Goal: Task Accomplishment & Management: Manage account settings

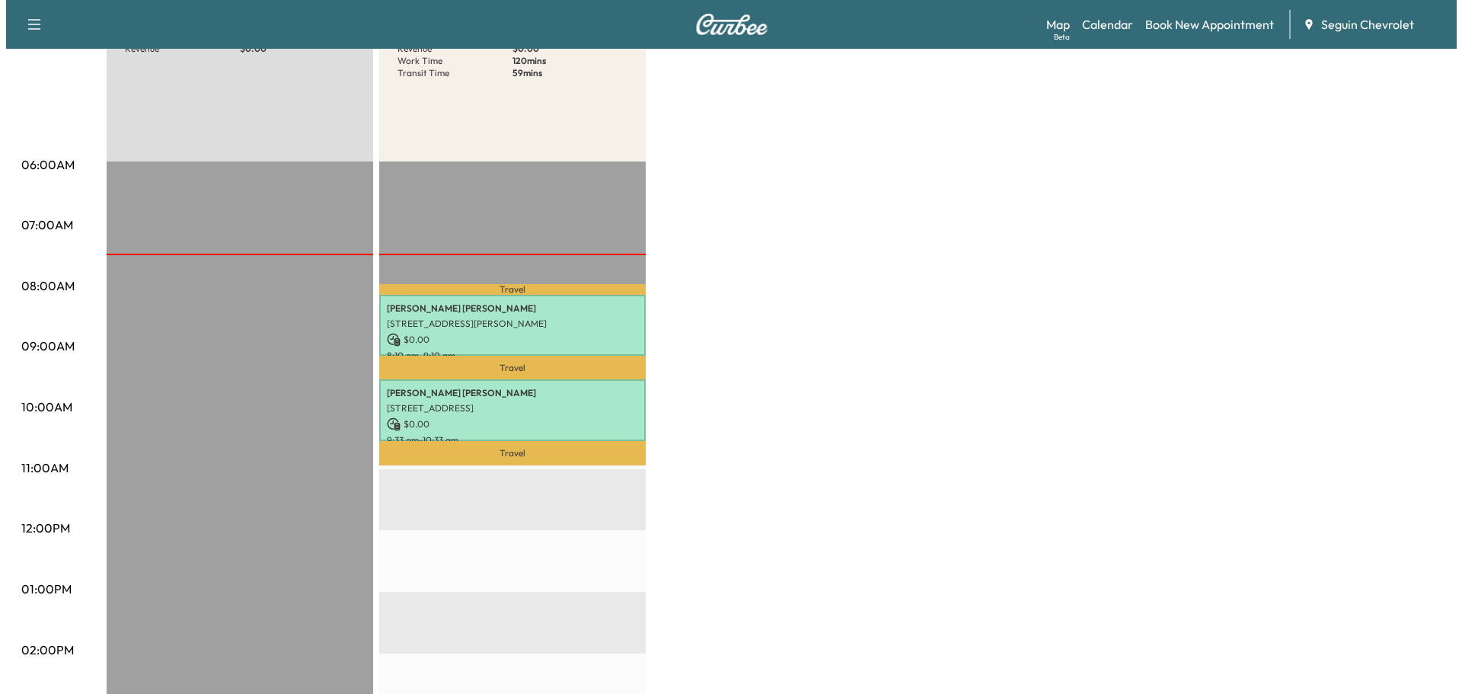
scroll to position [228, 0]
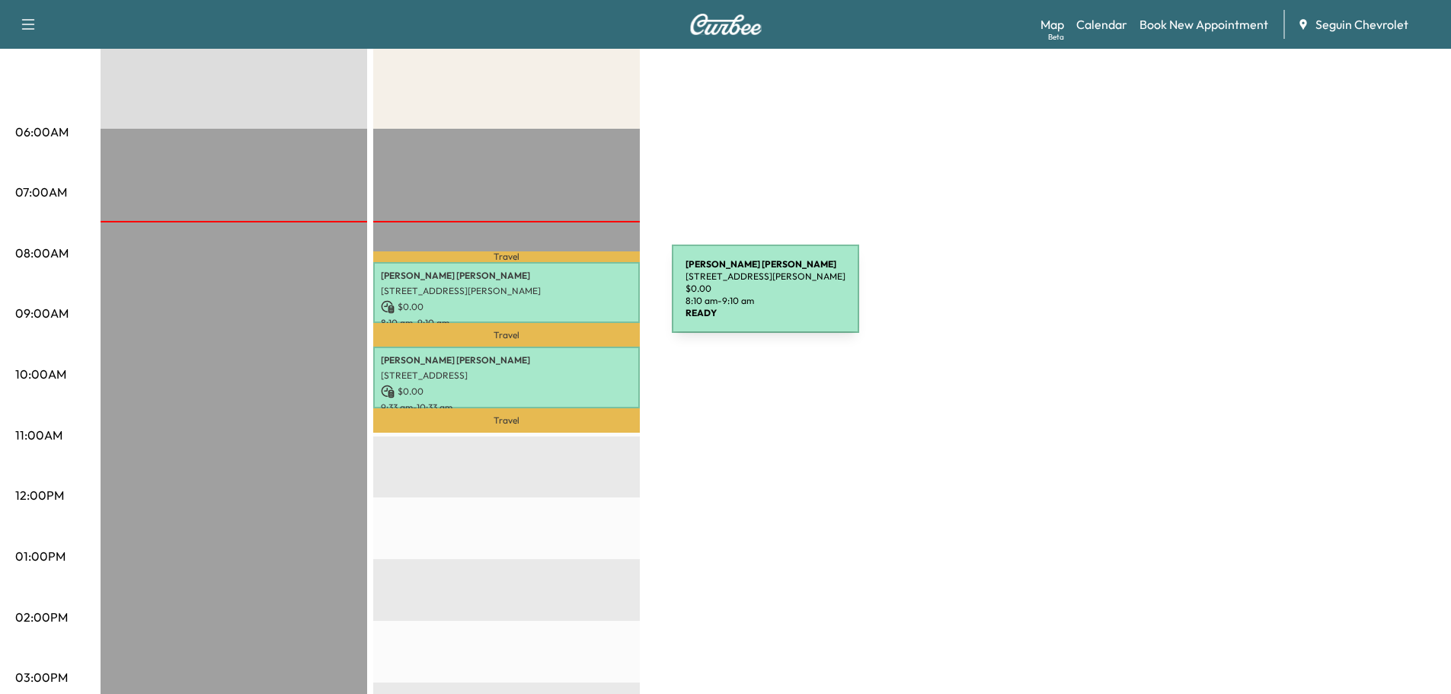
click at [558, 300] on p "$ 0.00" at bounding box center [506, 307] width 251 height 14
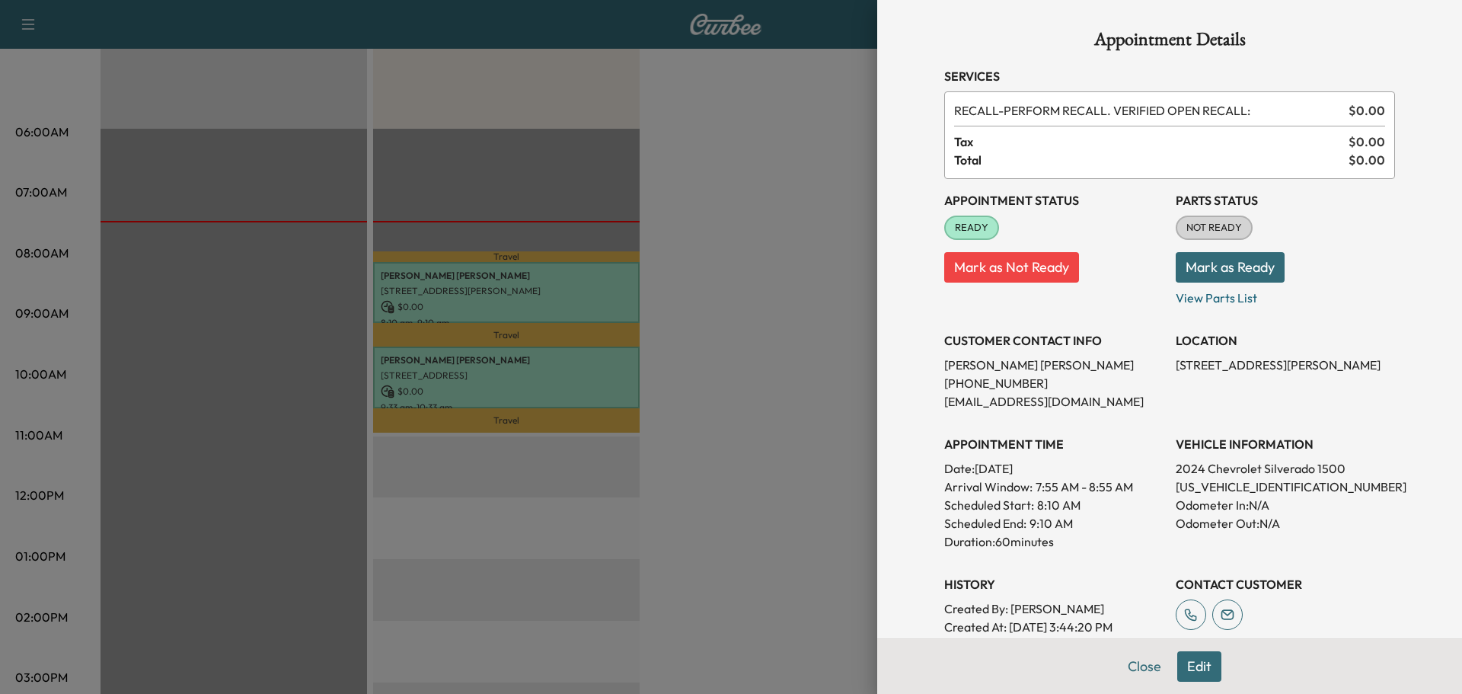
click at [534, 373] on div at bounding box center [731, 347] width 1462 height 694
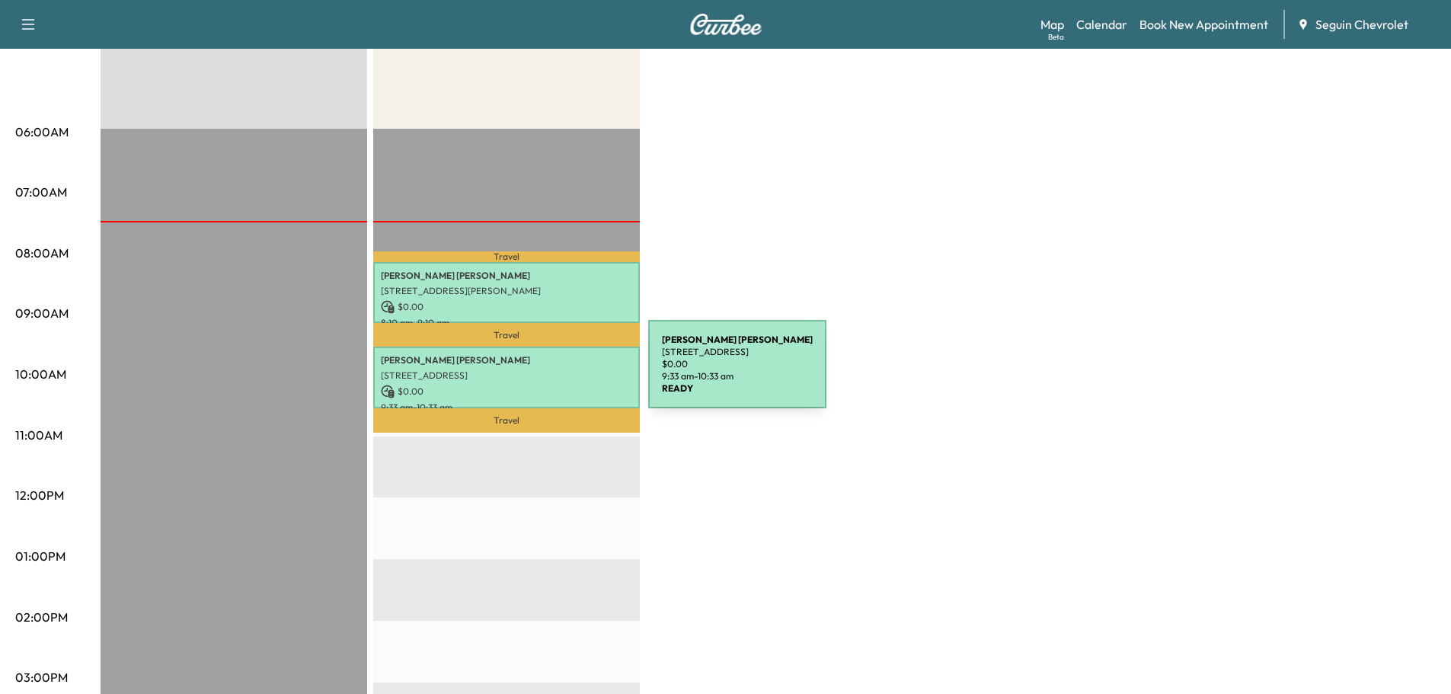
click at [534, 373] on p "[STREET_ADDRESS]" at bounding box center [506, 375] width 251 height 12
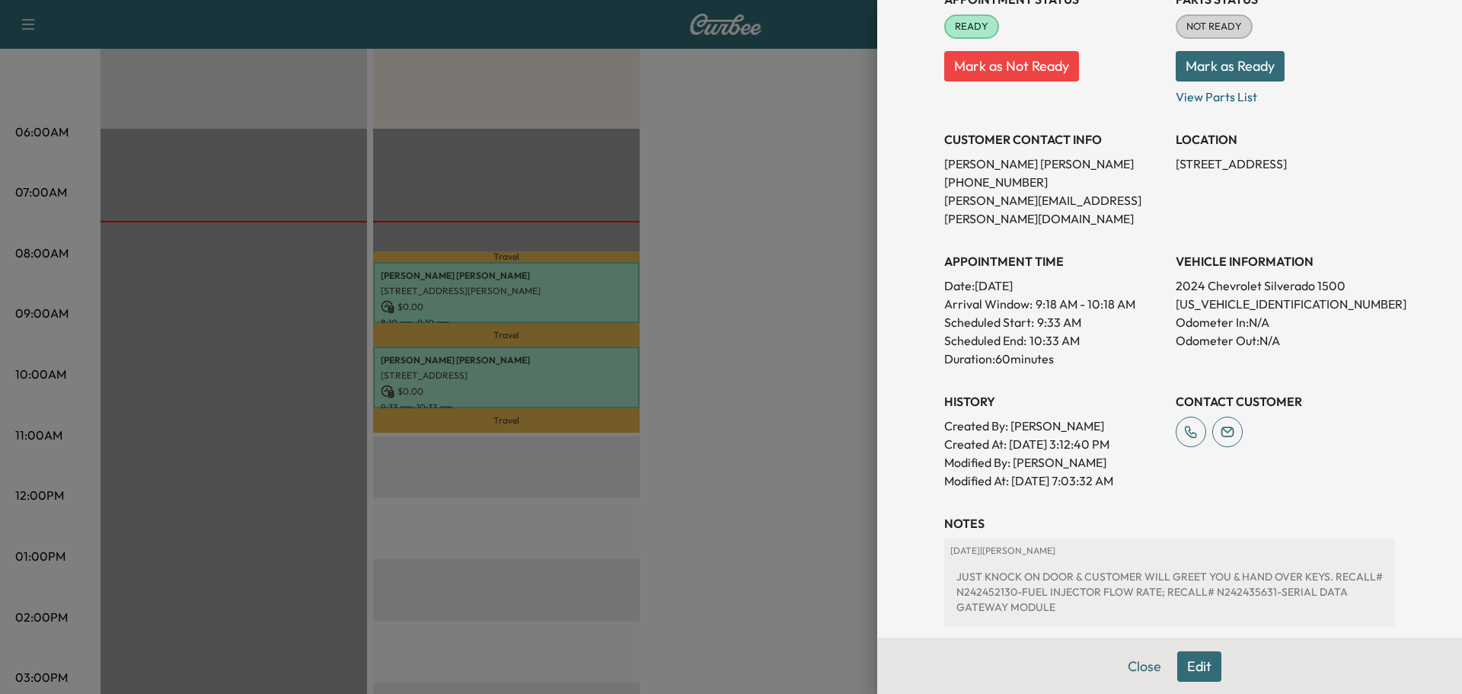
scroll to position [193, 0]
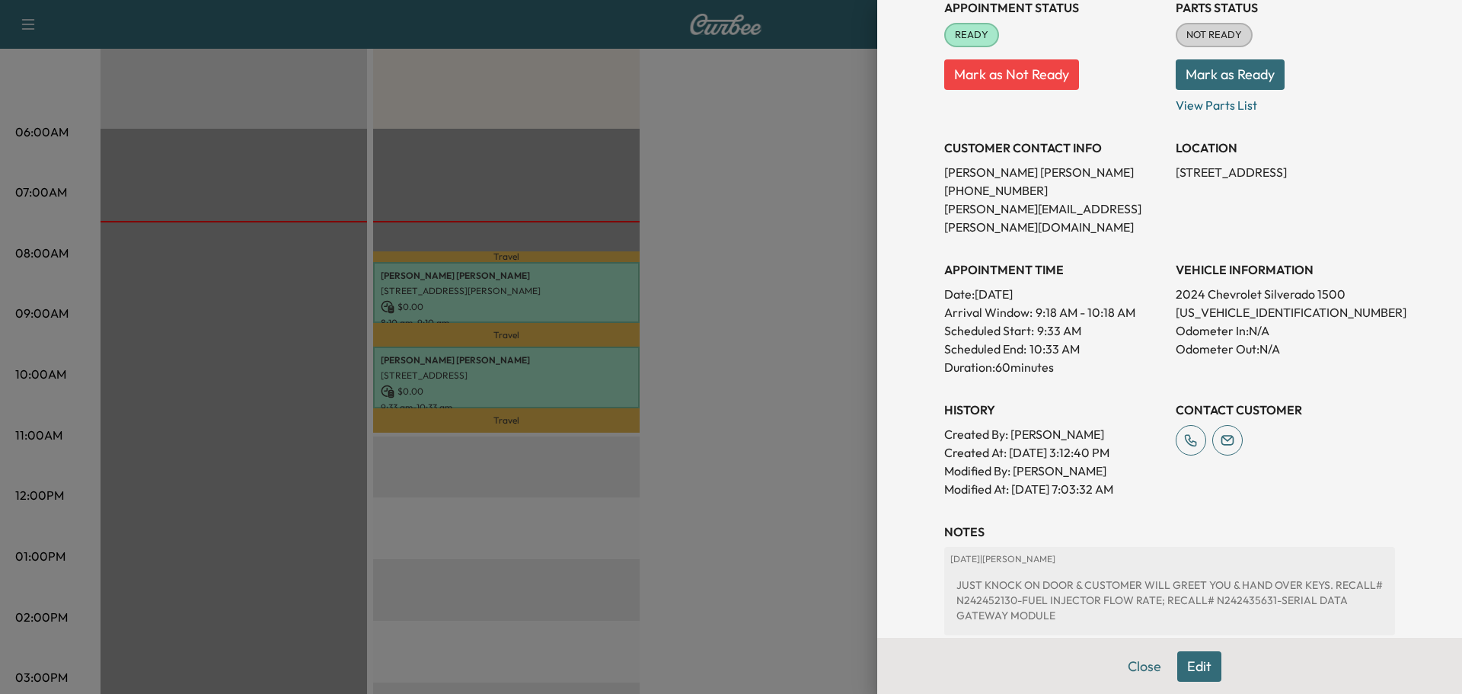
click at [1219, 75] on button "Mark as Ready" at bounding box center [1230, 74] width 109 height 30
click at [756, 219] on div at bounding box center [731, 347] width 1462 height 694
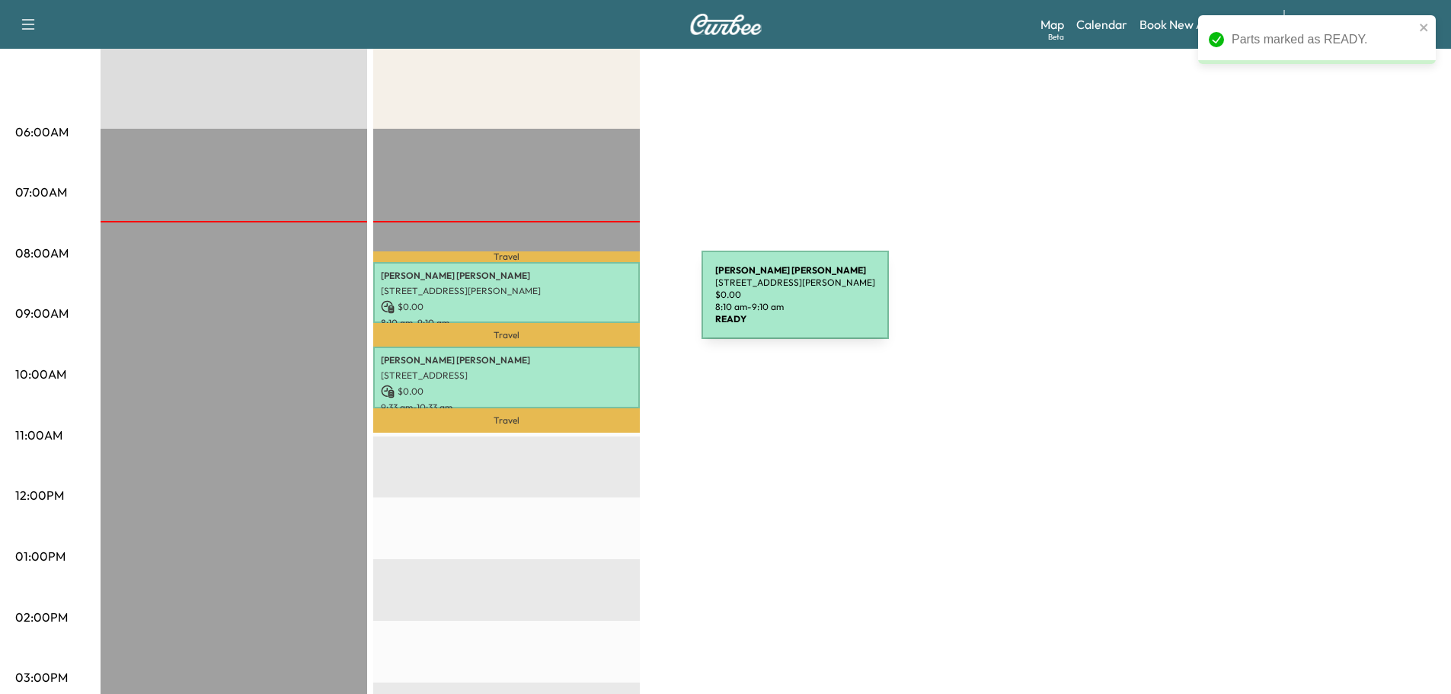
click at [587, 304] on p "$ 0.00" at bounding box center [506, 307] width 251 height 14
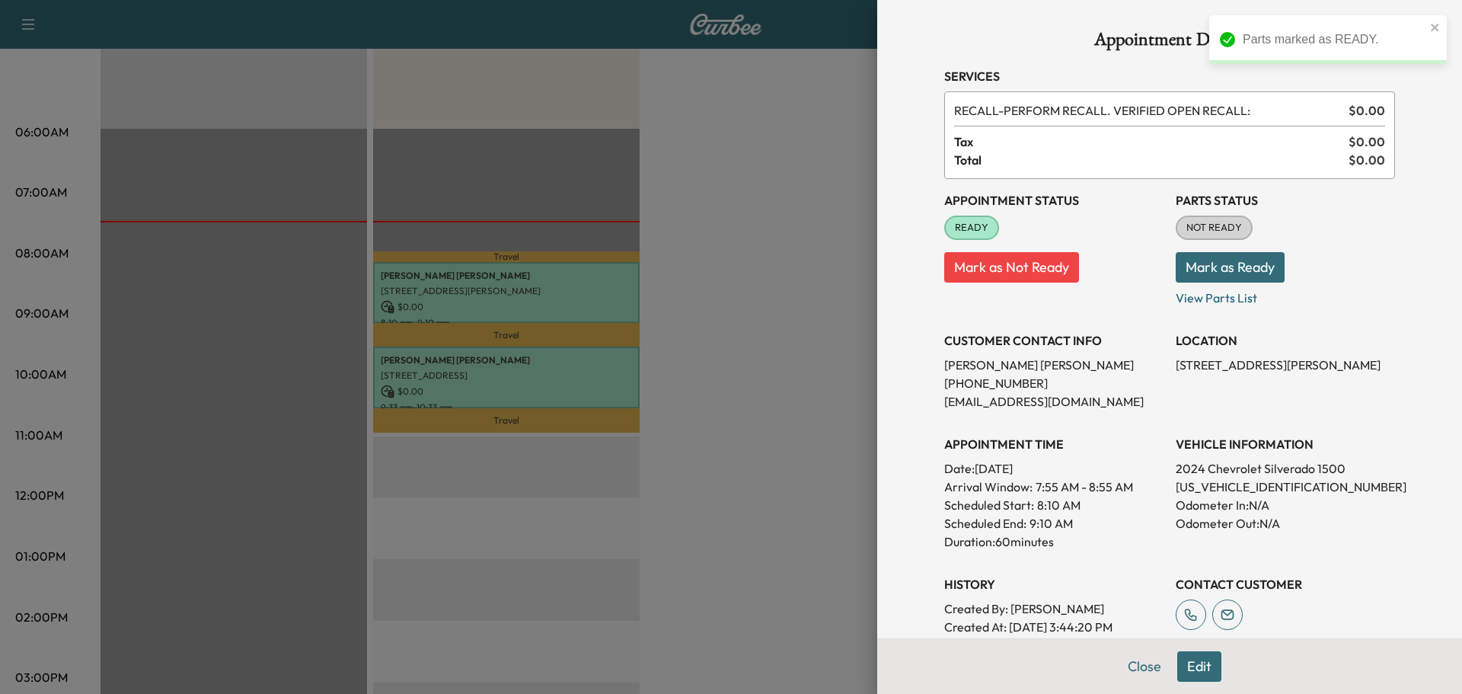
click at [1229, 270] on button "Mark as Ready" at bounding box center [1230, 267] width 109 height 30
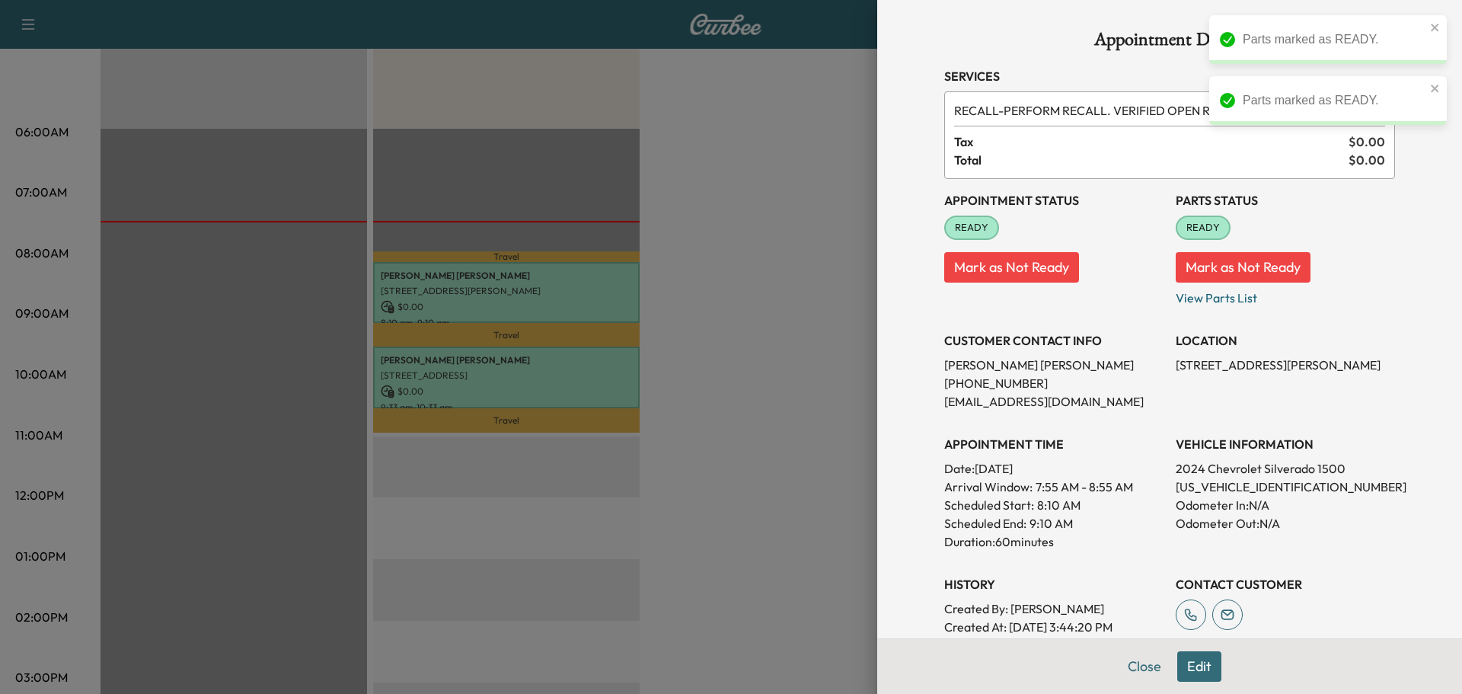
click at [737, 308] on div at bounding box center [731, 347] width 1462 height 694
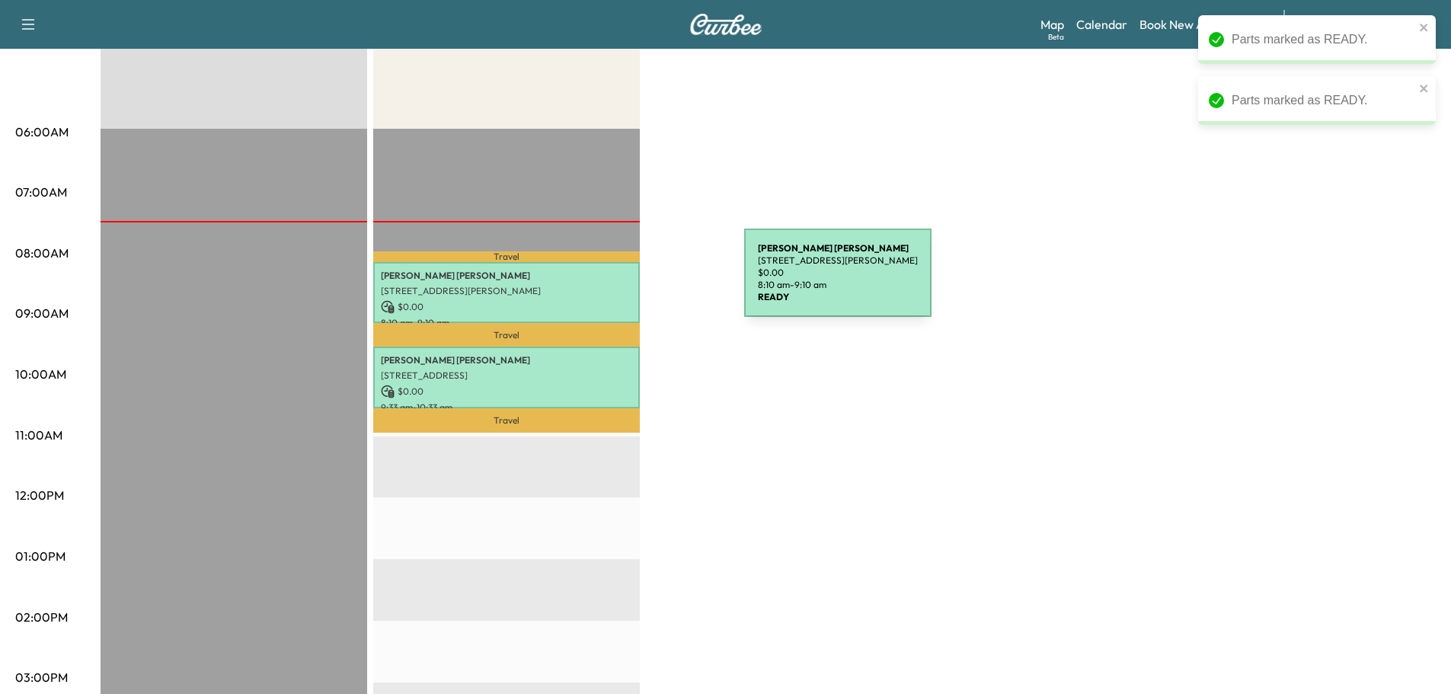
click at [606, 282] on div "[PERSON_NAME] [STREET_ADDRESS][PERSON_NAME] $ 0.00 8:10 am - 9:10 am" at bounding box center [506, 293] width 267 height 62
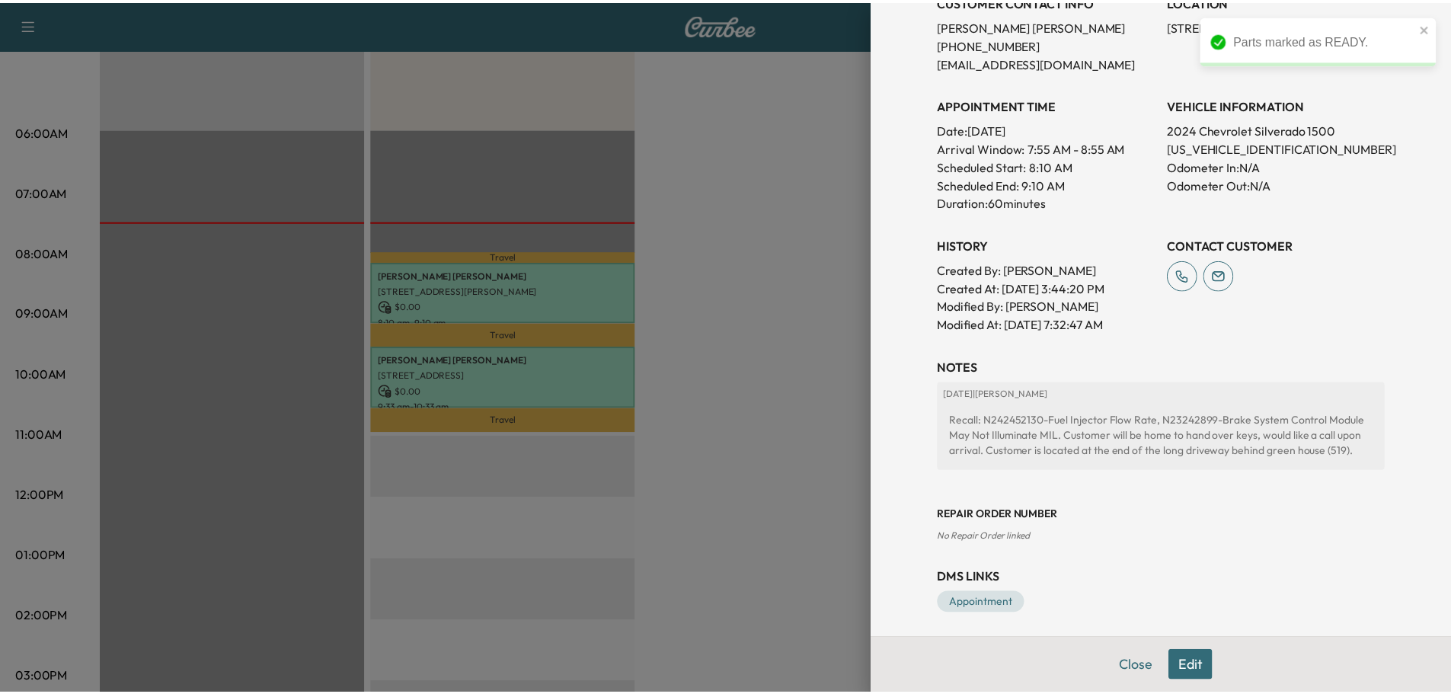
scroll to position [345, 0]
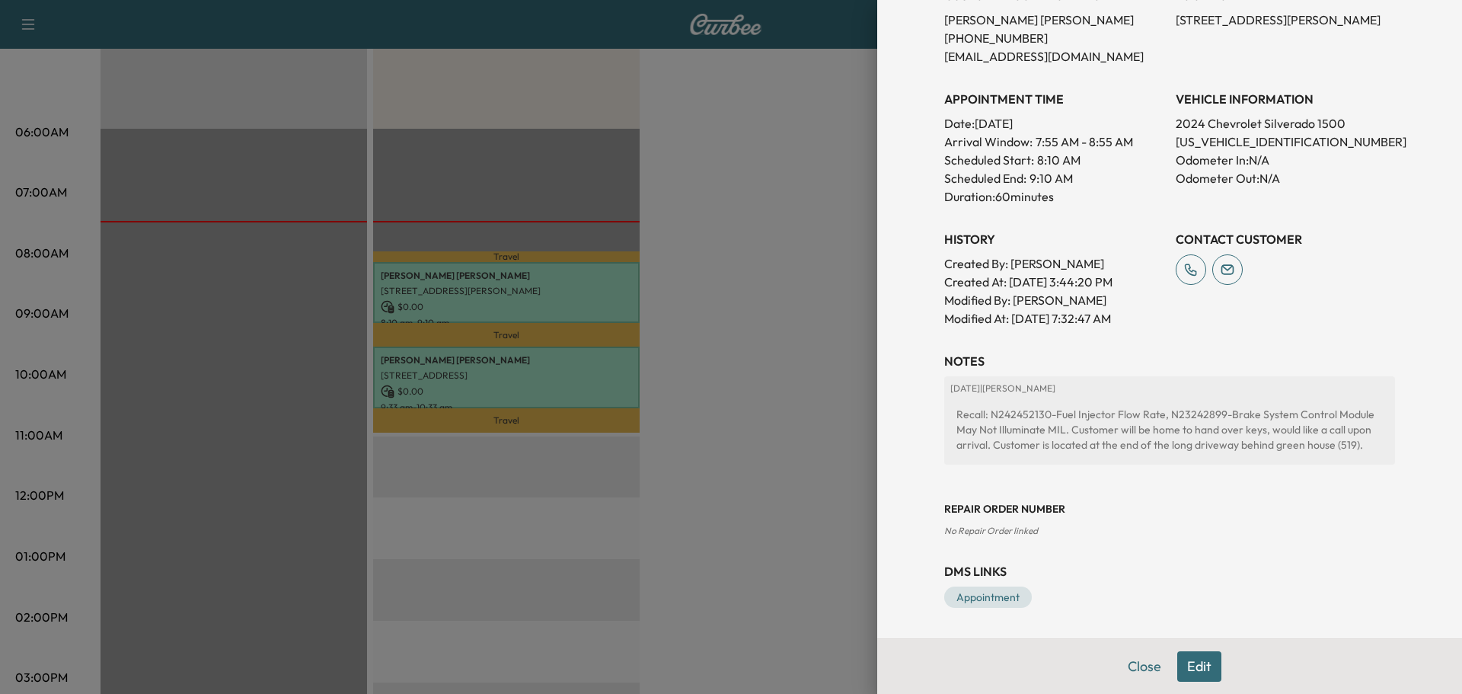
click at [744, 395] on div at bounding box center [731, 347] width 1462 height 694
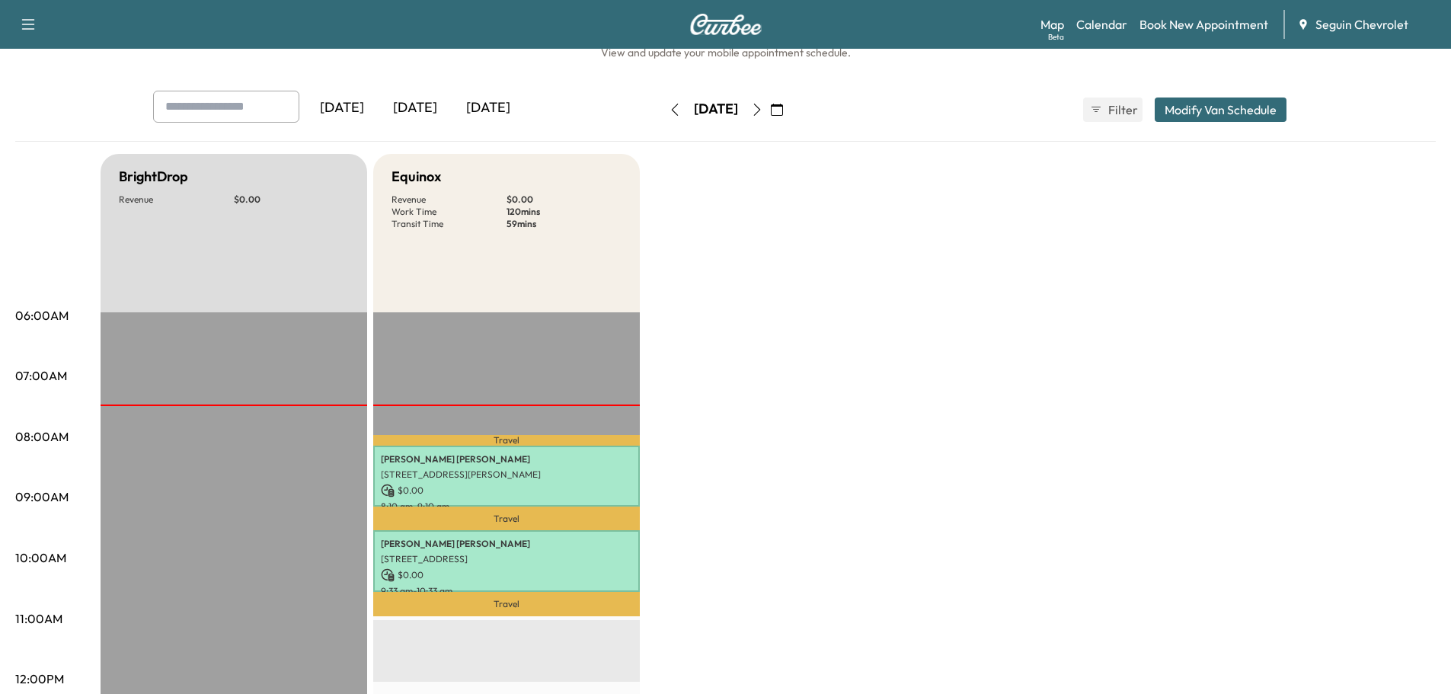
scroll to position [0, 0]
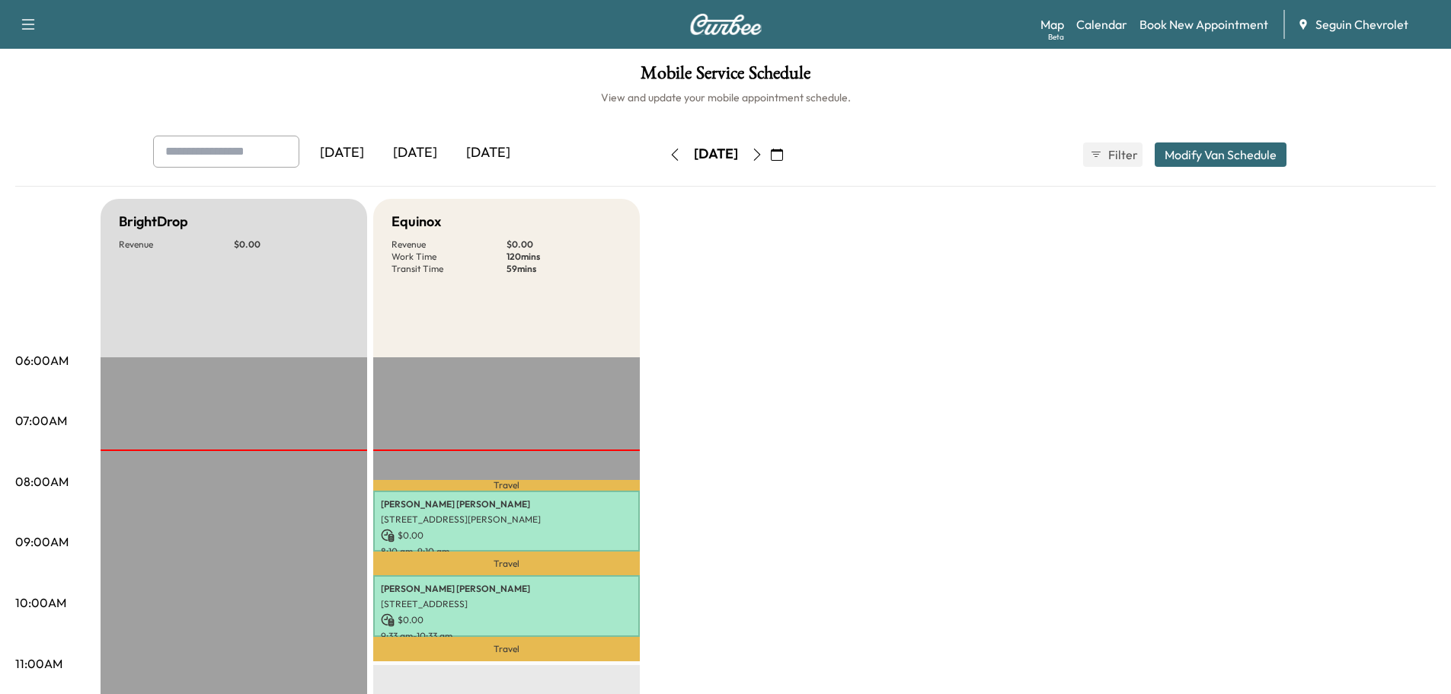
click at [763, 156] on icon "button" at bounding box center [757, 155] width 12 height 12
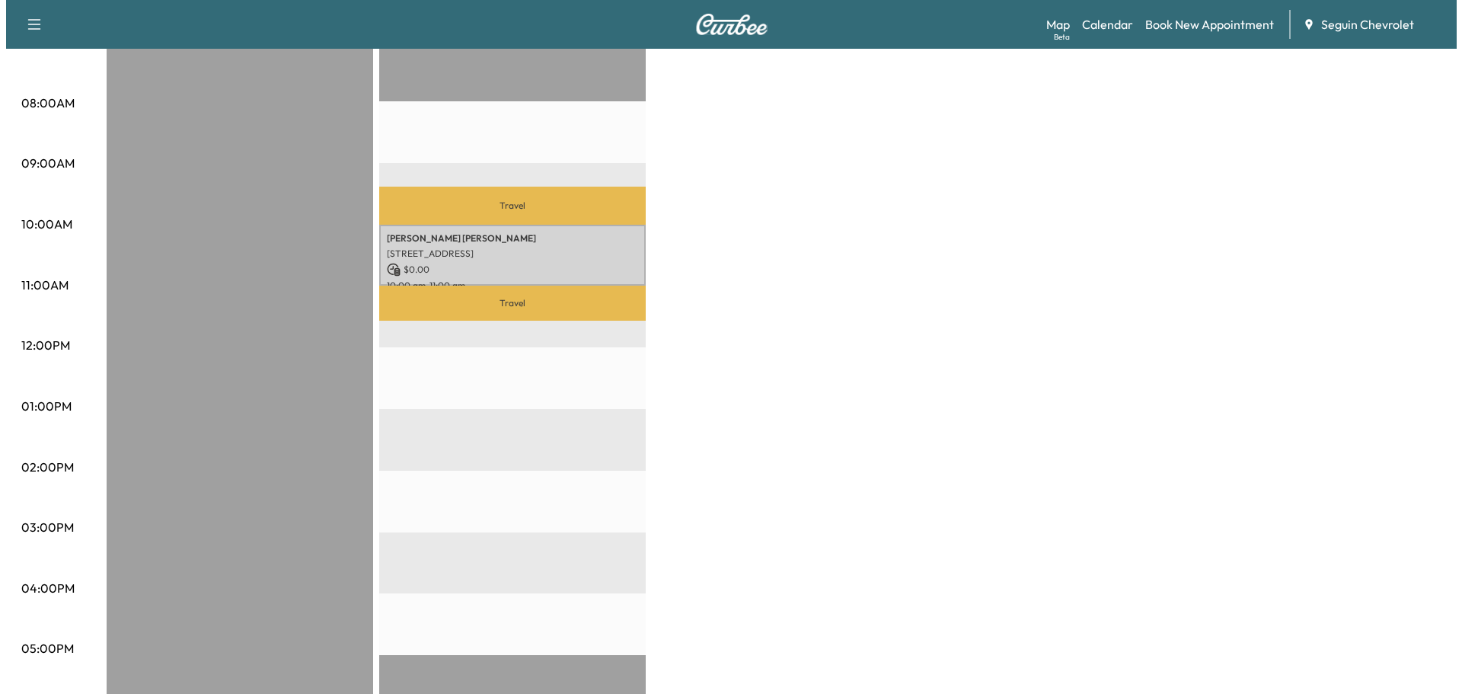
scroll to position [381, 0]
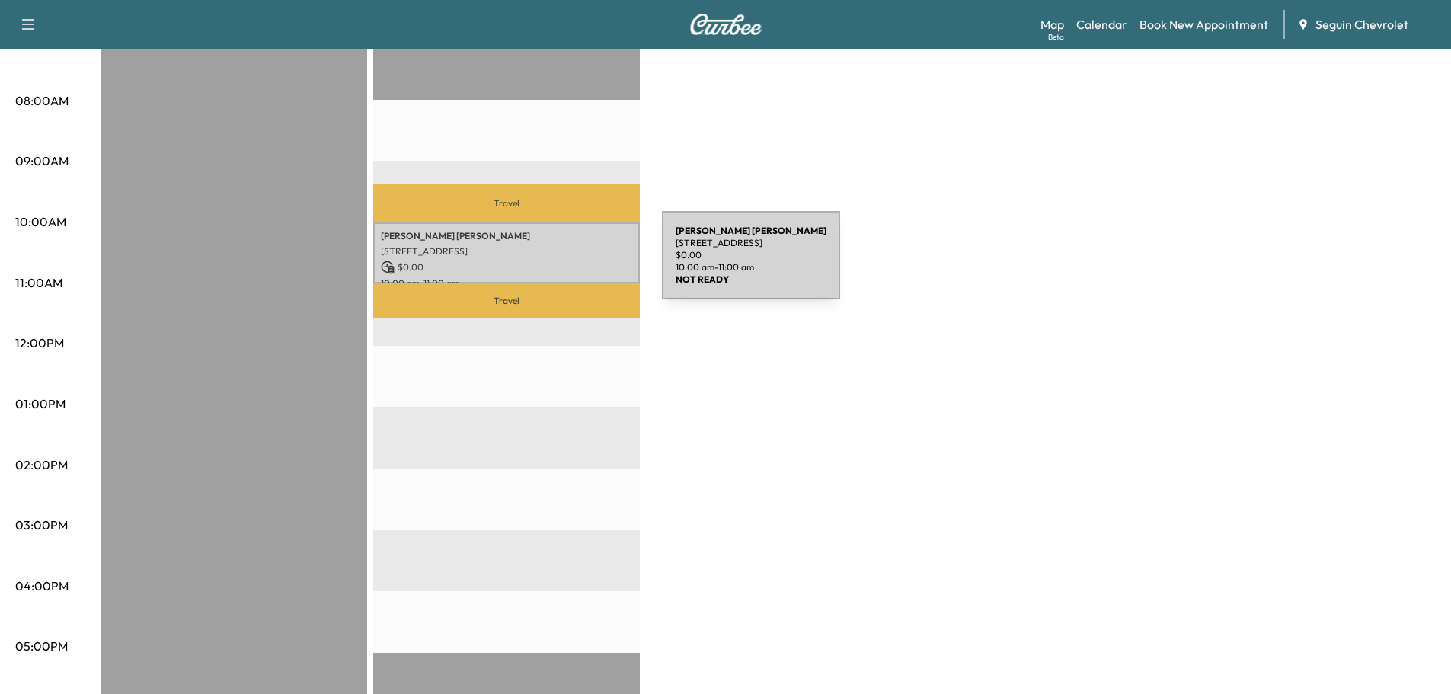
click at [542, 260] on p "$ 0.00" at bounding box center [506, 267] width 251 height 14
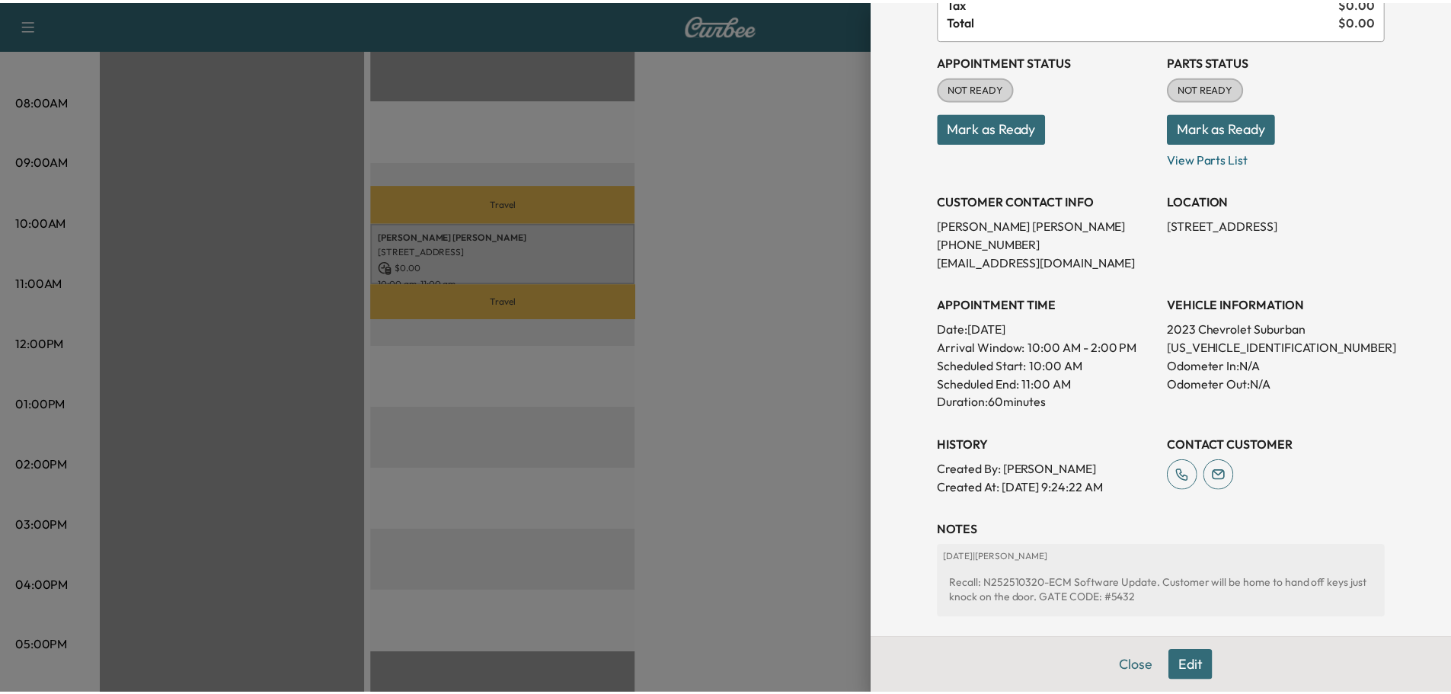
scroll to position [65, 0]
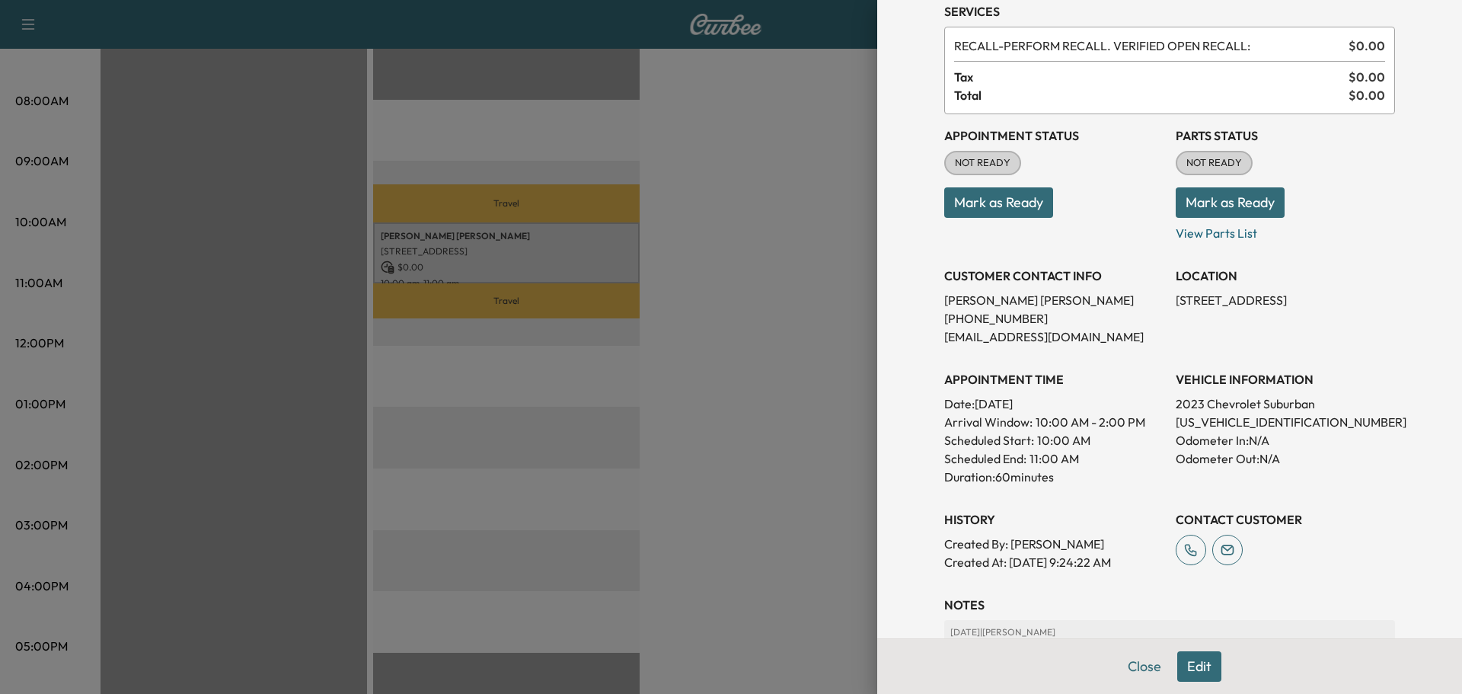
click at [1216, 206] on button "Mark as Ready" at bounding box center [1230, 202] width 109 height 30
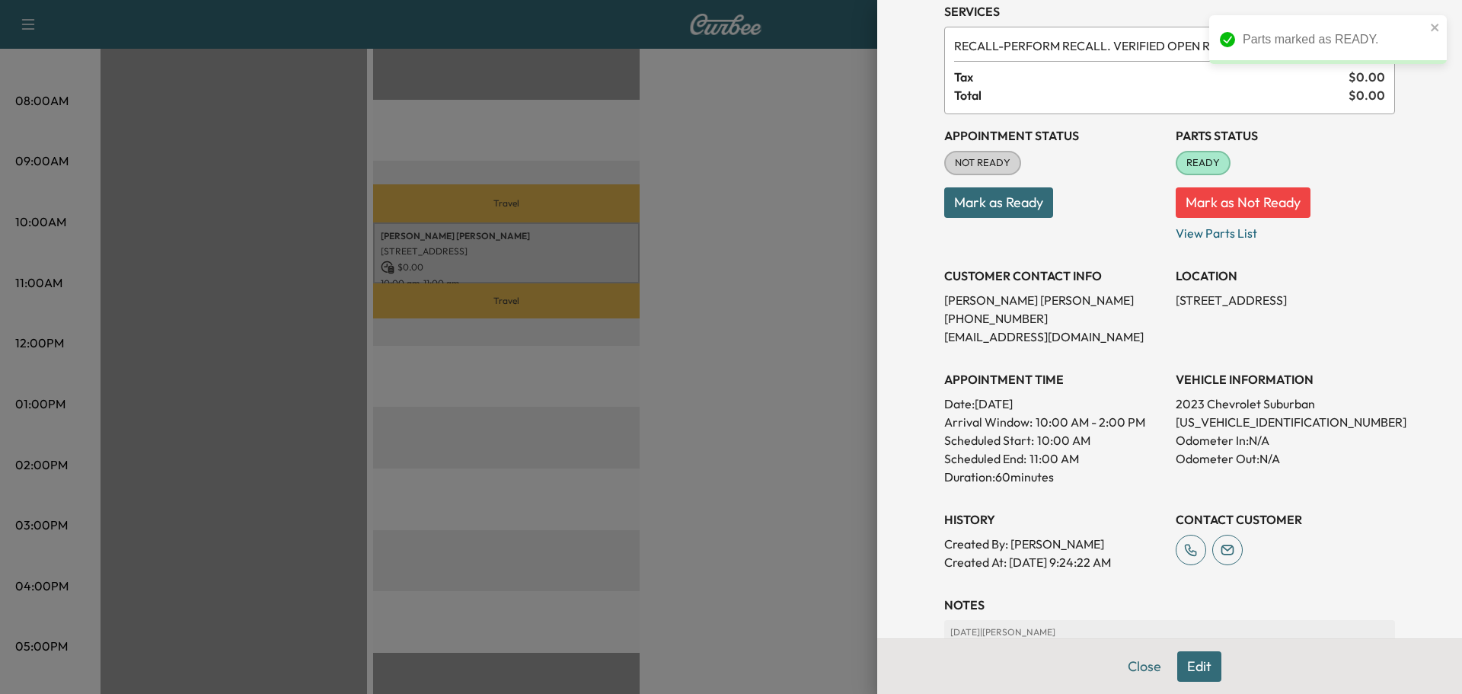
click at [784, 464] on div at bounding box center [731, 347] width 1462 height 694
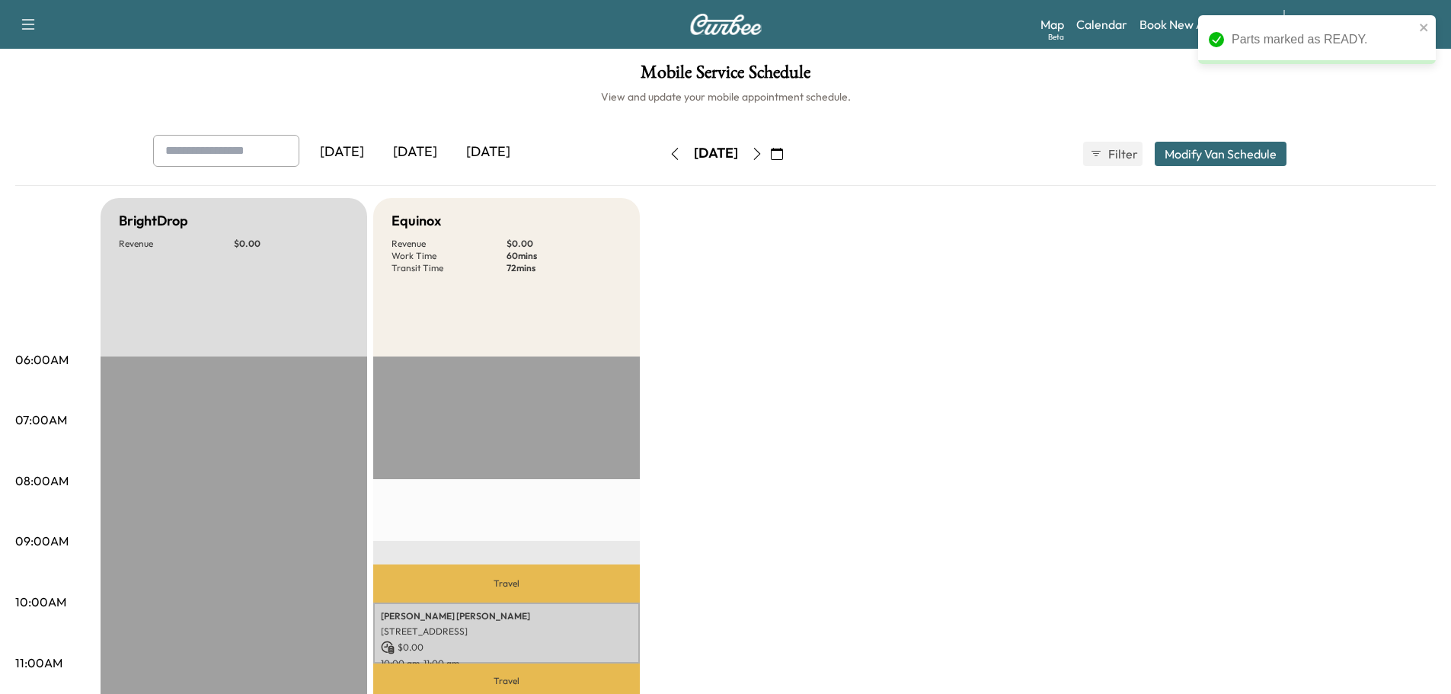
scroll to position [0, 0]
click at [763, 155] on icon "button" at bounding box center [757, 155] width 12 height 12
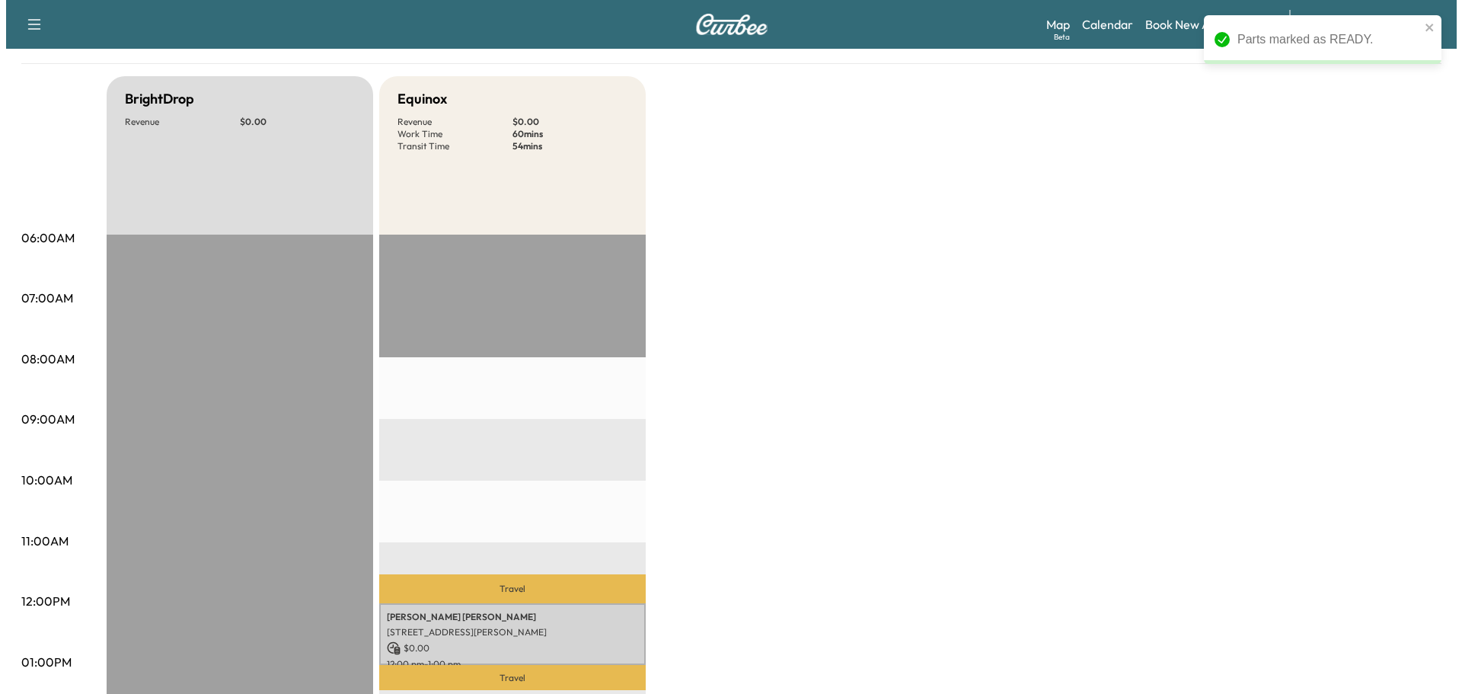
scroll to position [381, 0]
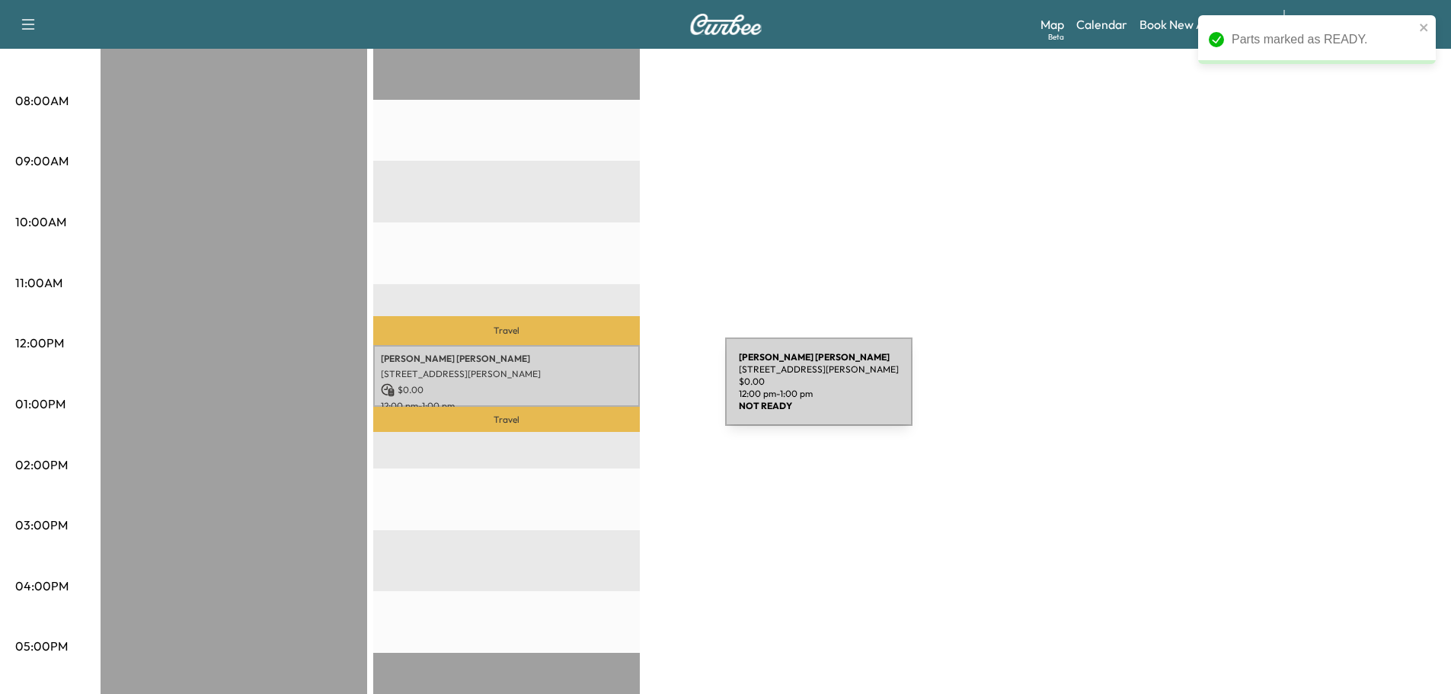
click at [609, 391] on p "$ 0.00" at bounding box center [506, 390] width 251 height 14
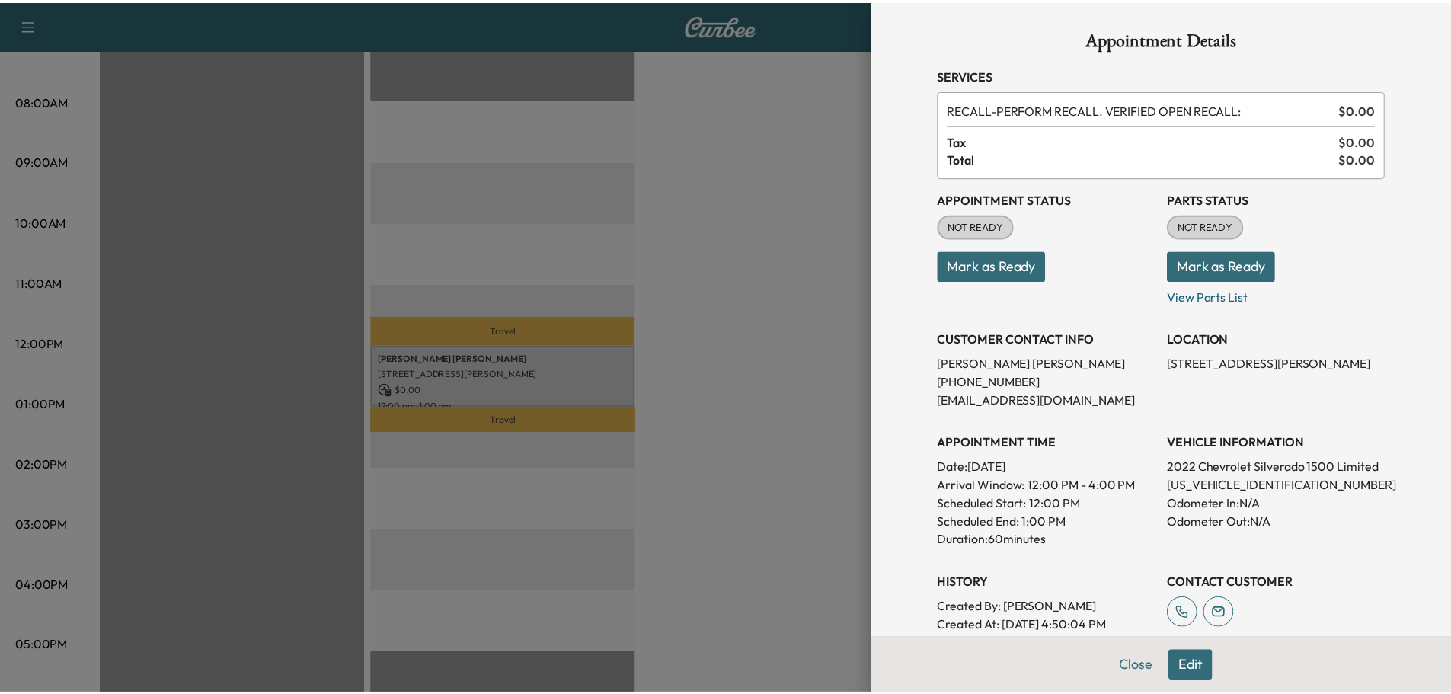
scroll to position [0, 0]
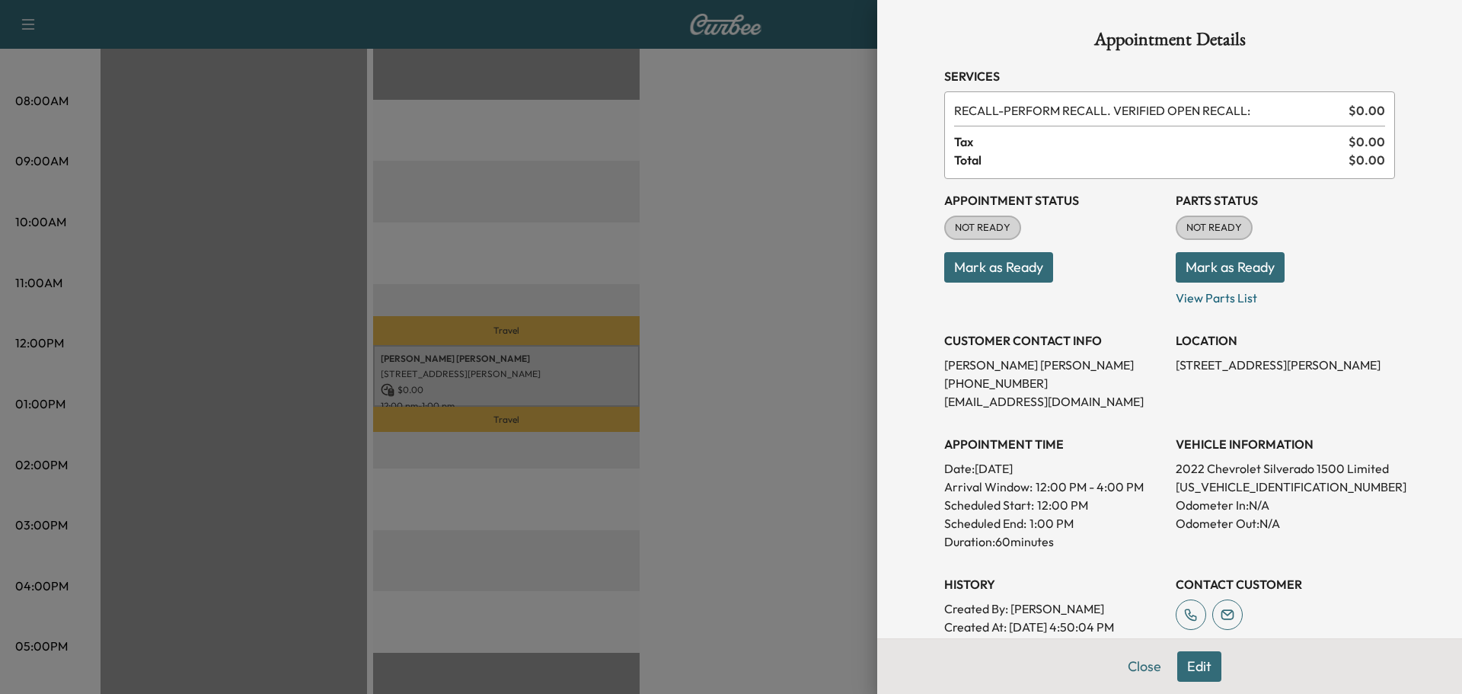
click at [1223, 263] on button "Mark as Ready" at bounding box center [1230, 267] width 109 height 30
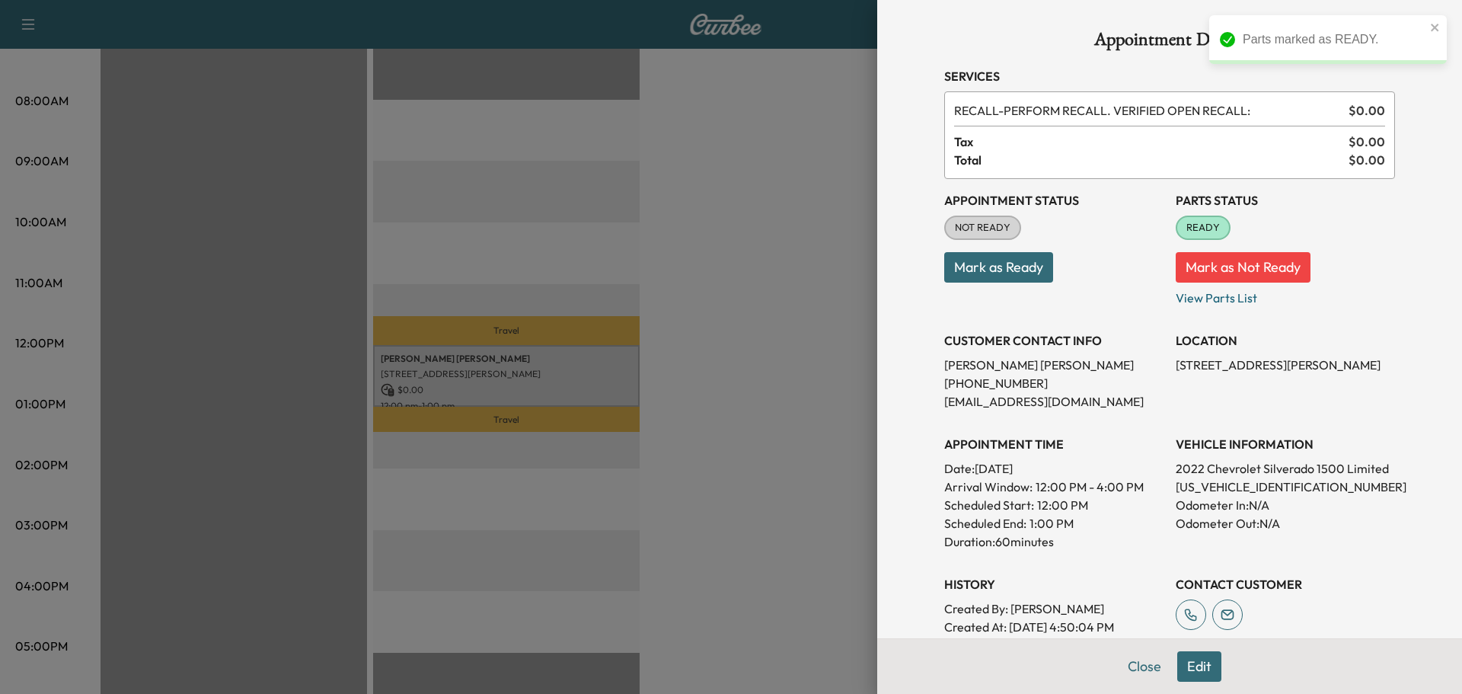
click at [775, 299] on div at bounding box center [731, 347] width 1462 height 694
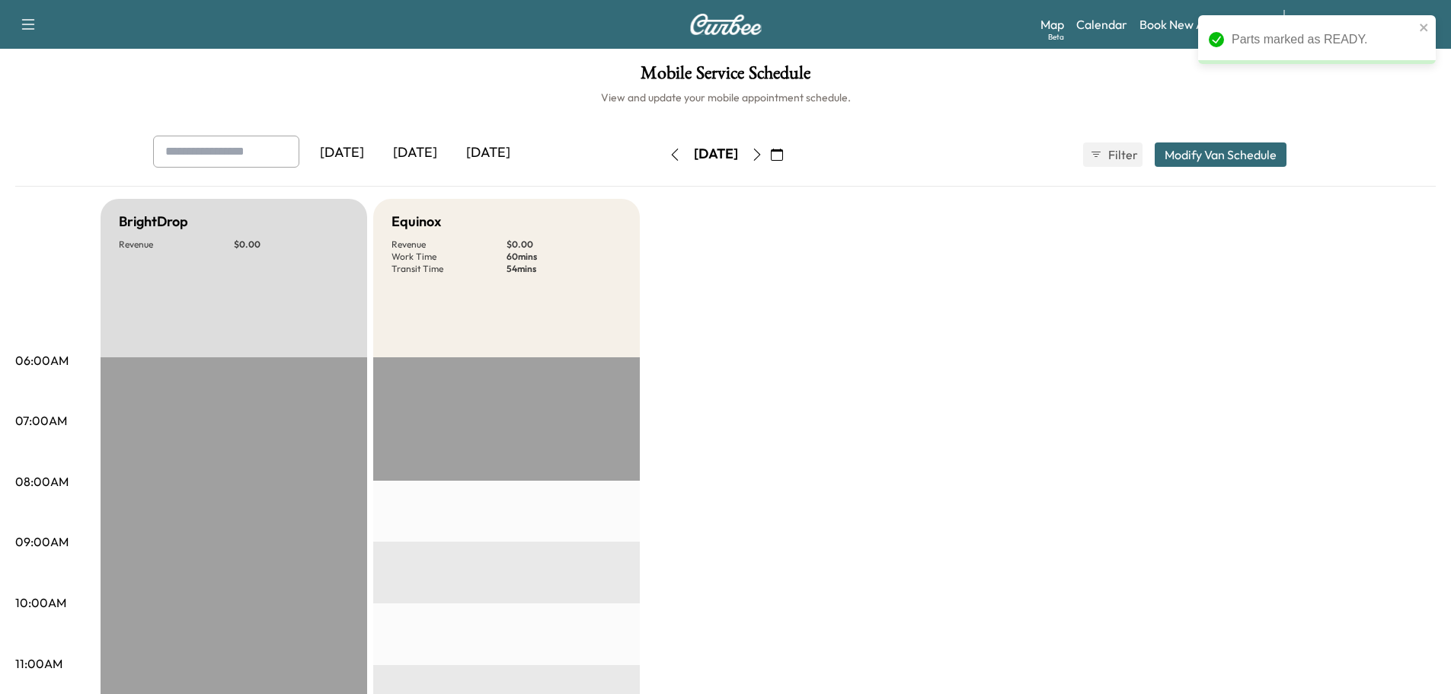
click at [770, 161] on button "button" at bounding box center [757, 154] width 26 height 24
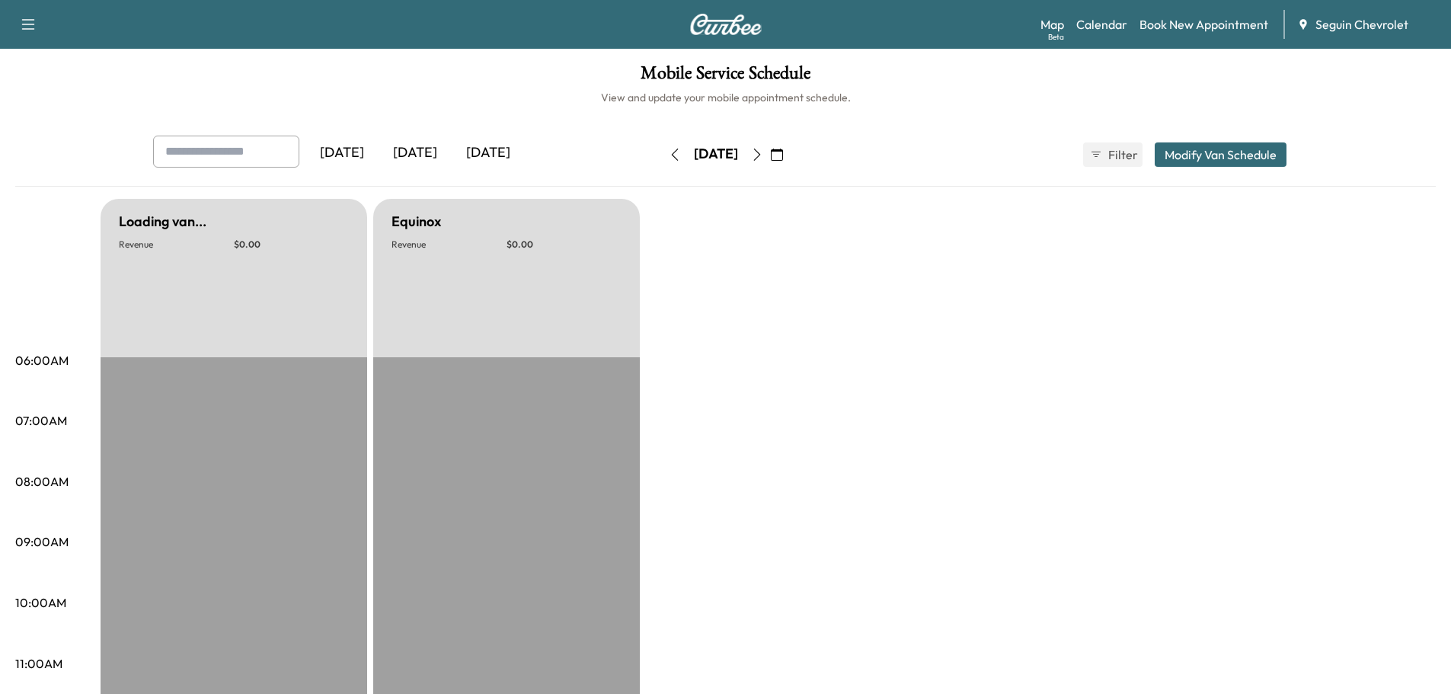
click at [763, 157] on icon "button" at bounding box center [757, 155] width 12 height 12
click at [763, 155] on icon "button" at bounding box center [757, 155] width 12 height 12
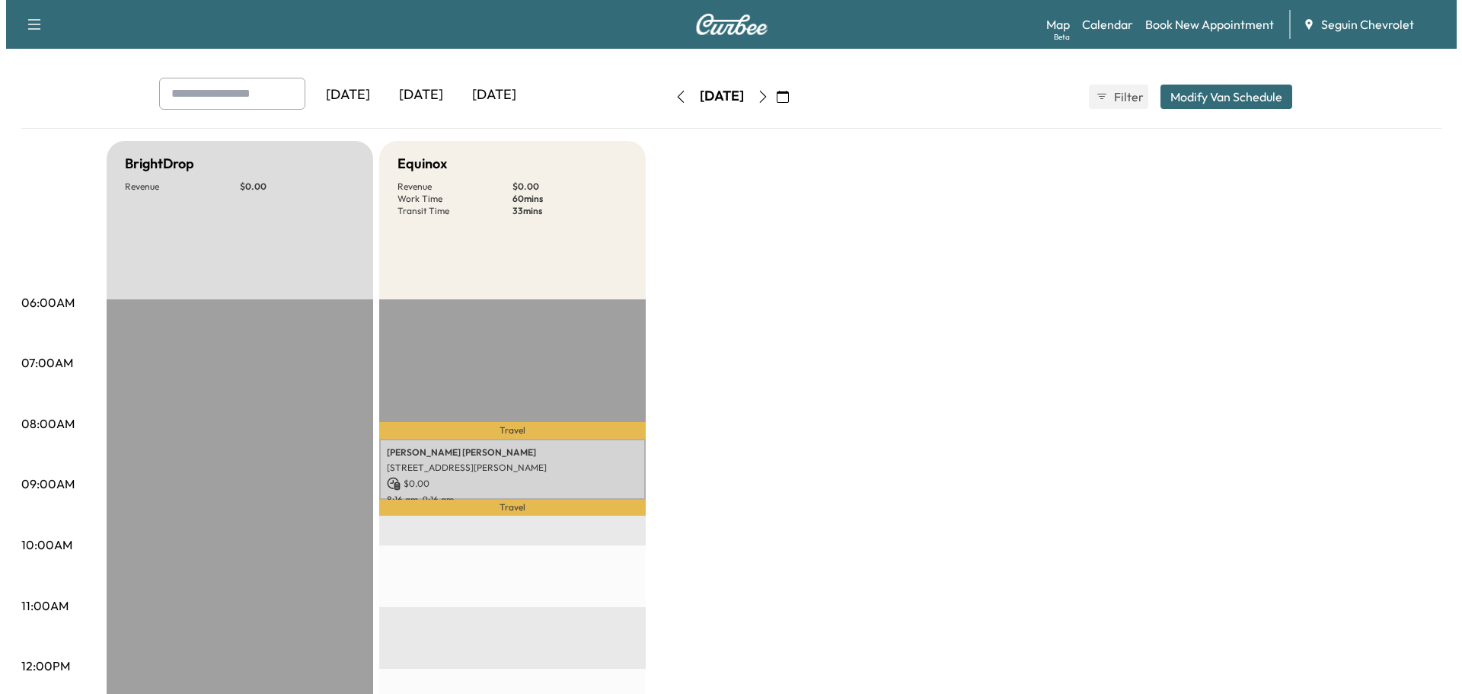
scroll to position [152, 0]
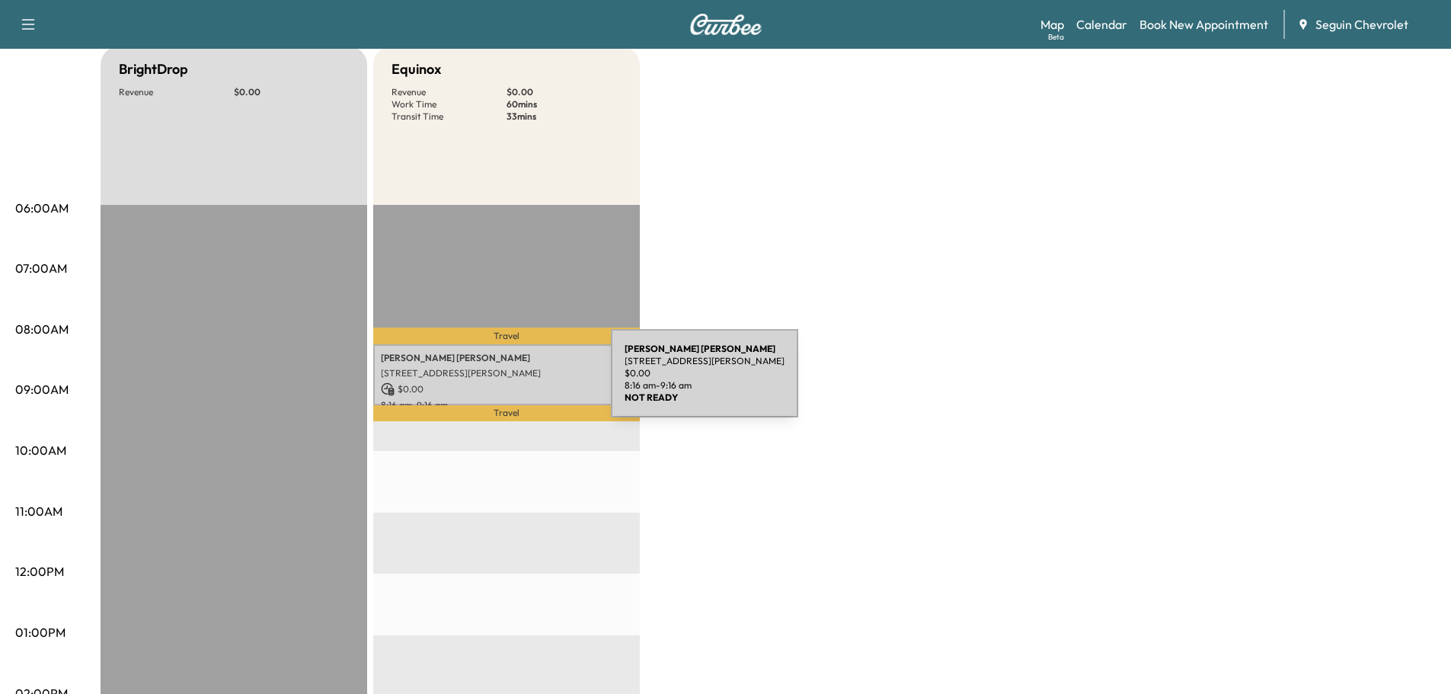
click at [497, 382] on p "$ 0.00" at bounding box center [506, 389] width 251 height 14
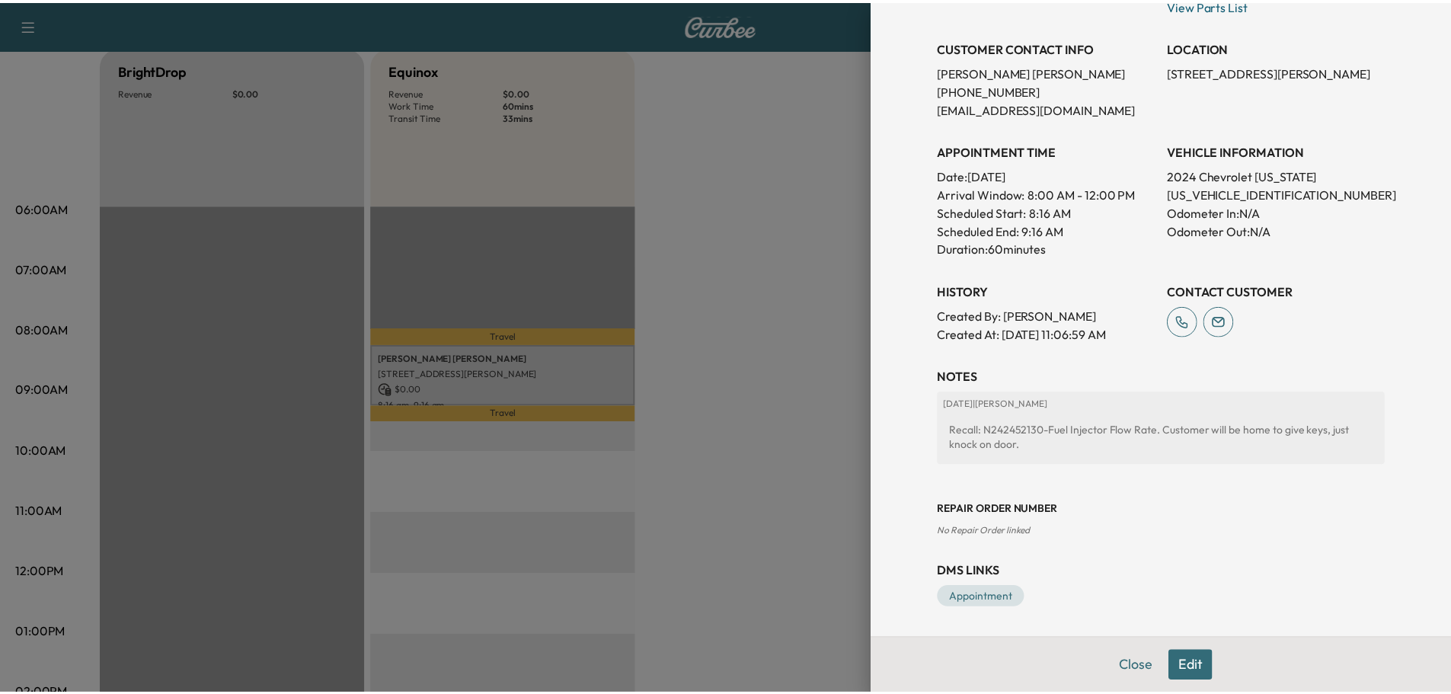
scroll to position [0, 0]
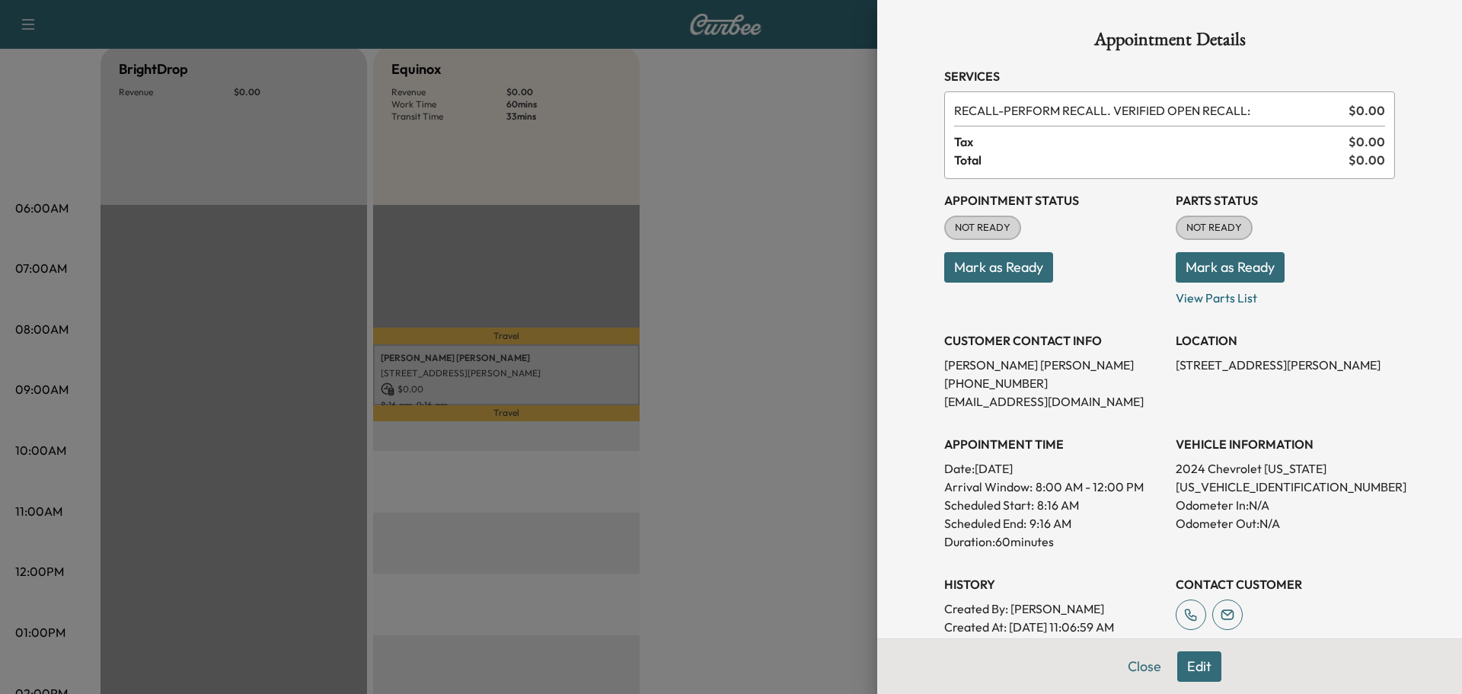
click at [1209, 282] on button "Mark as Ready" at bounding box center [1230, 267] width 109 height 30
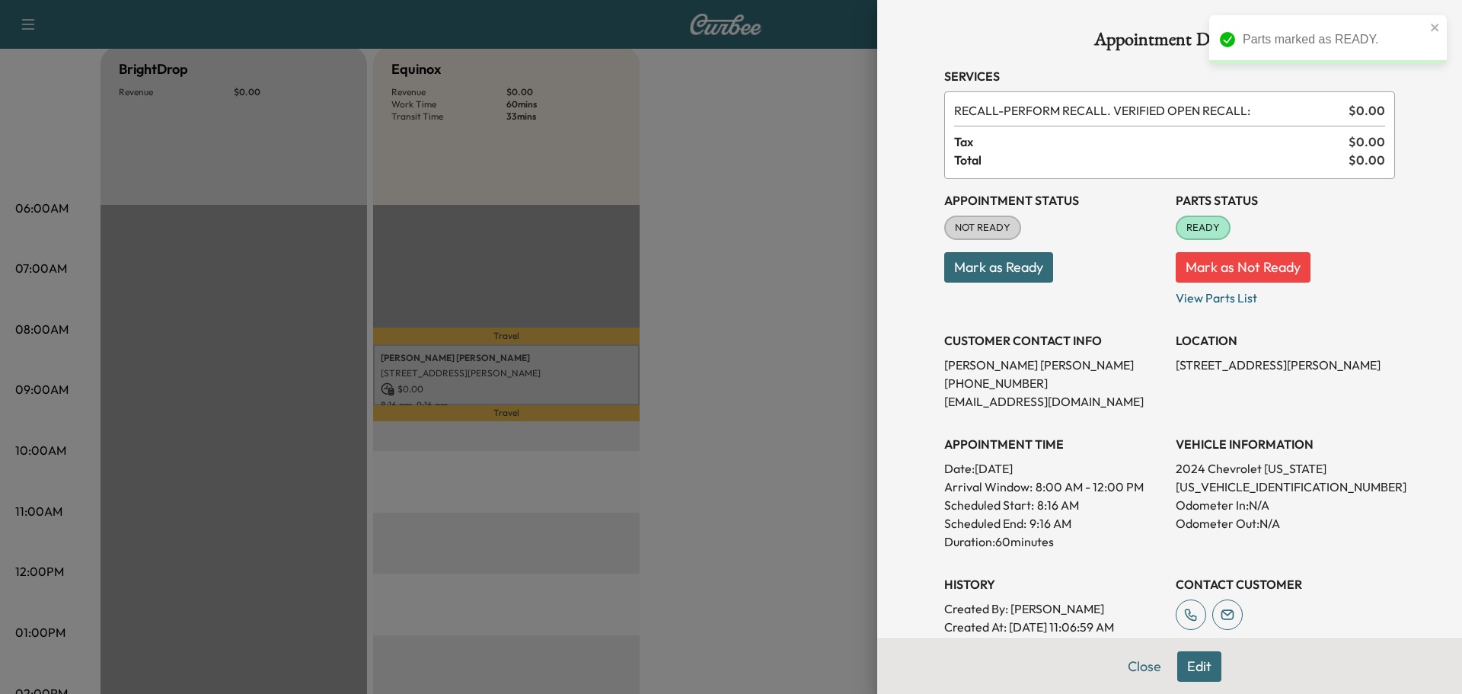
click at [768, 308] on div at bounding box center [731, 347] width 1462 height 694
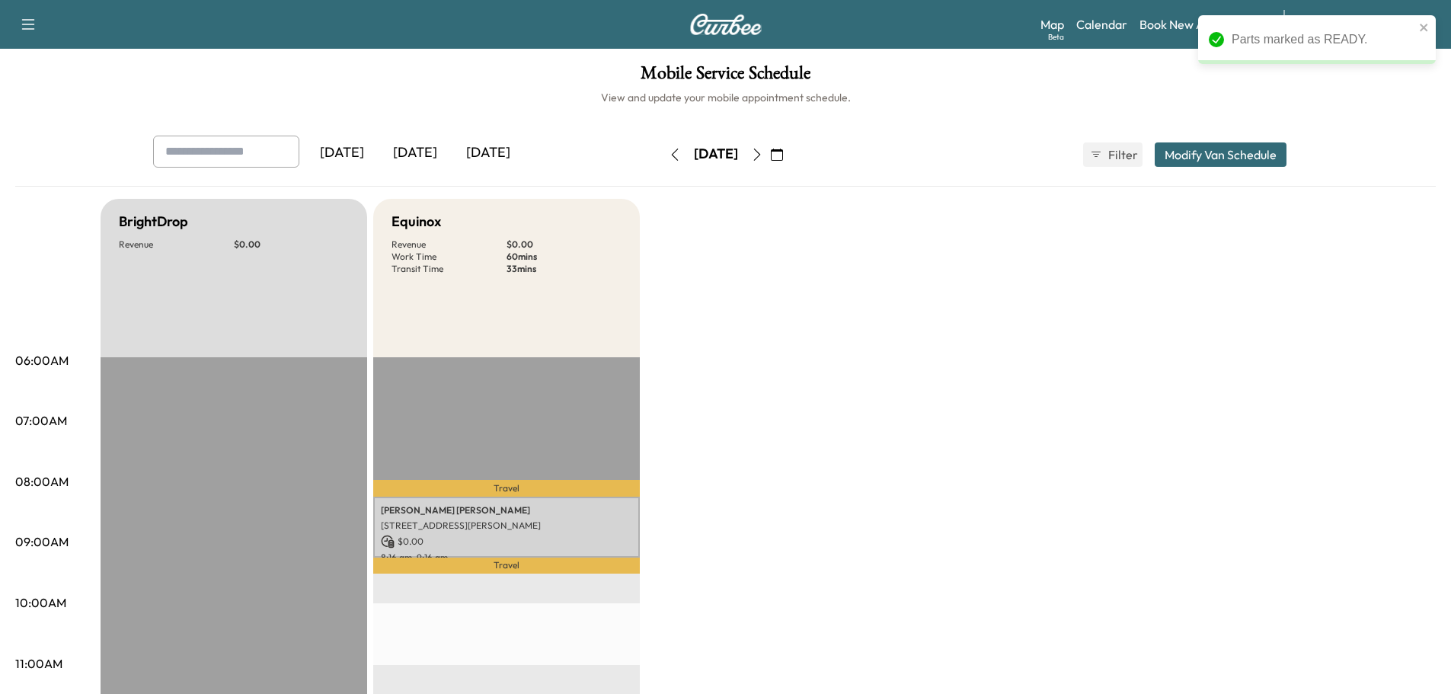
click at [669, 155] on icon "button" at bounding box center [675, 155] width 12 height 12
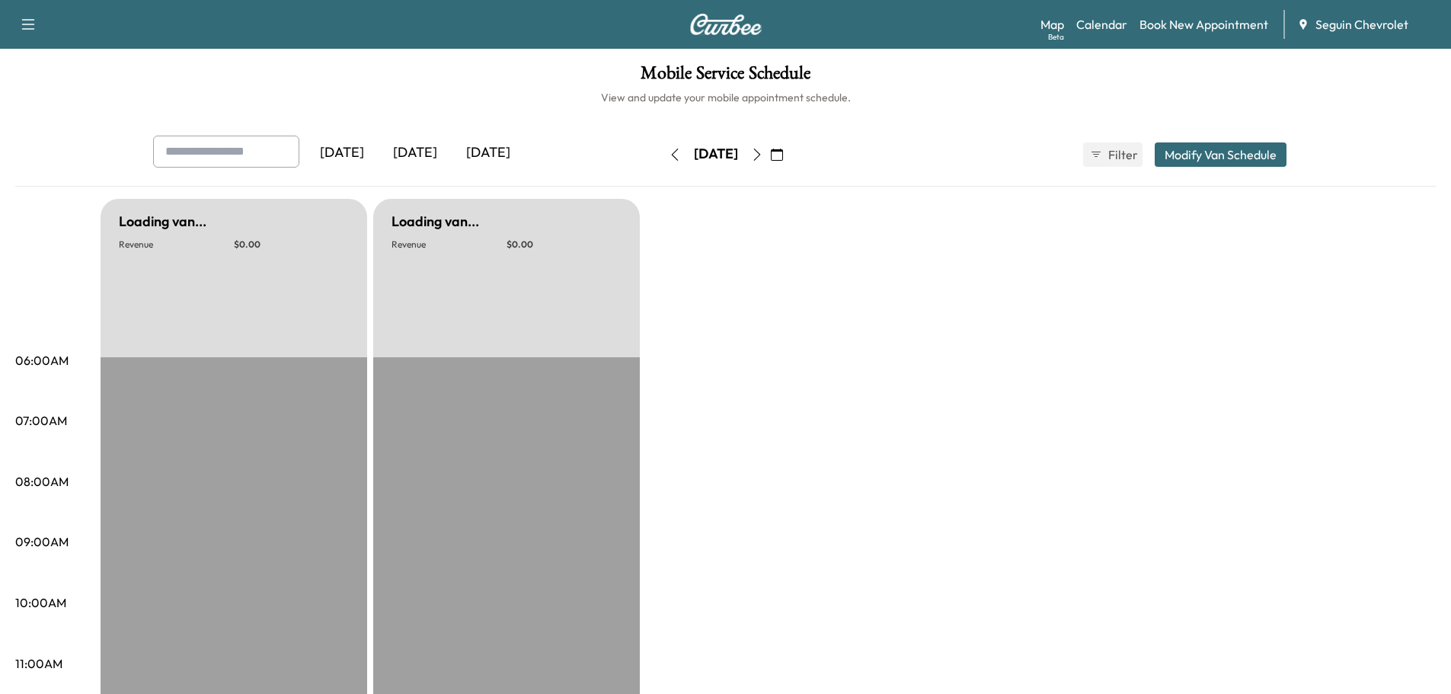
click at [669, 155] on icon "button" at bounding box center [675, 155] width 12 height 12
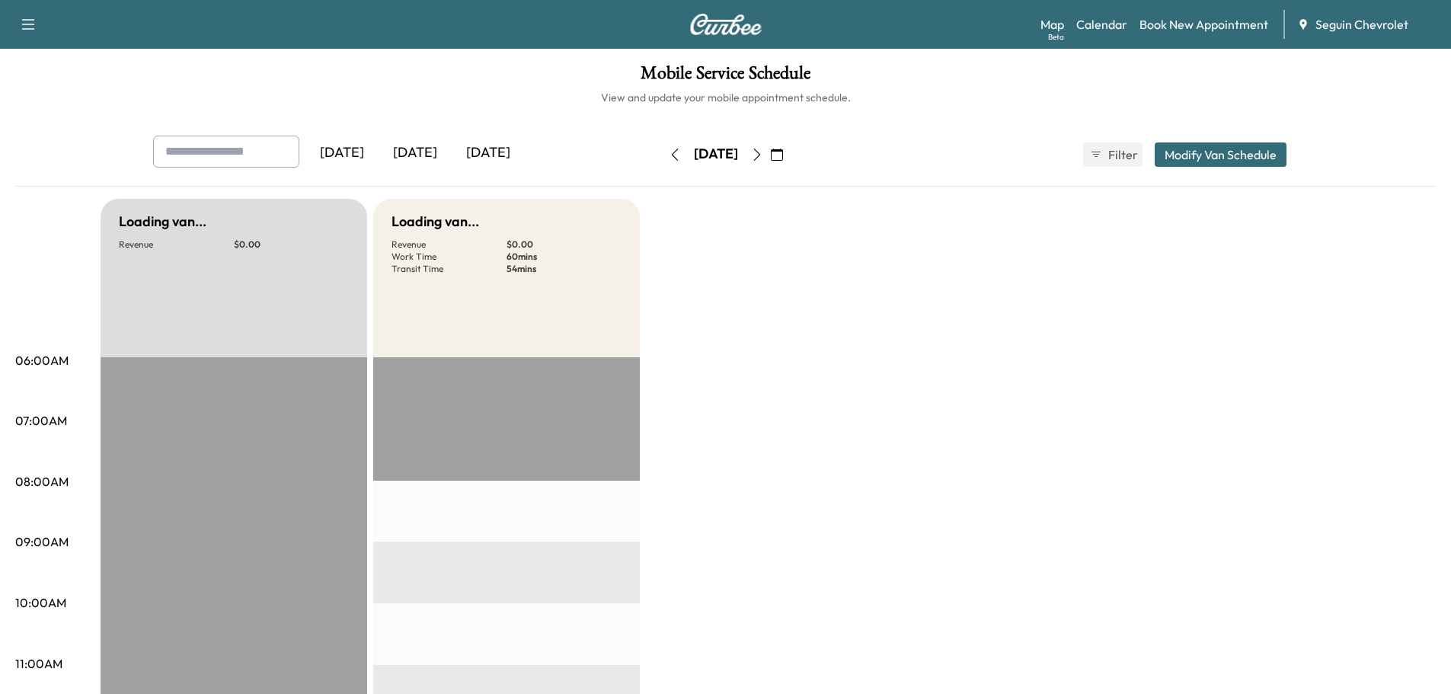
click at [669, 155] on icon "button" at bounding box center [675, 155] width 12 height 12
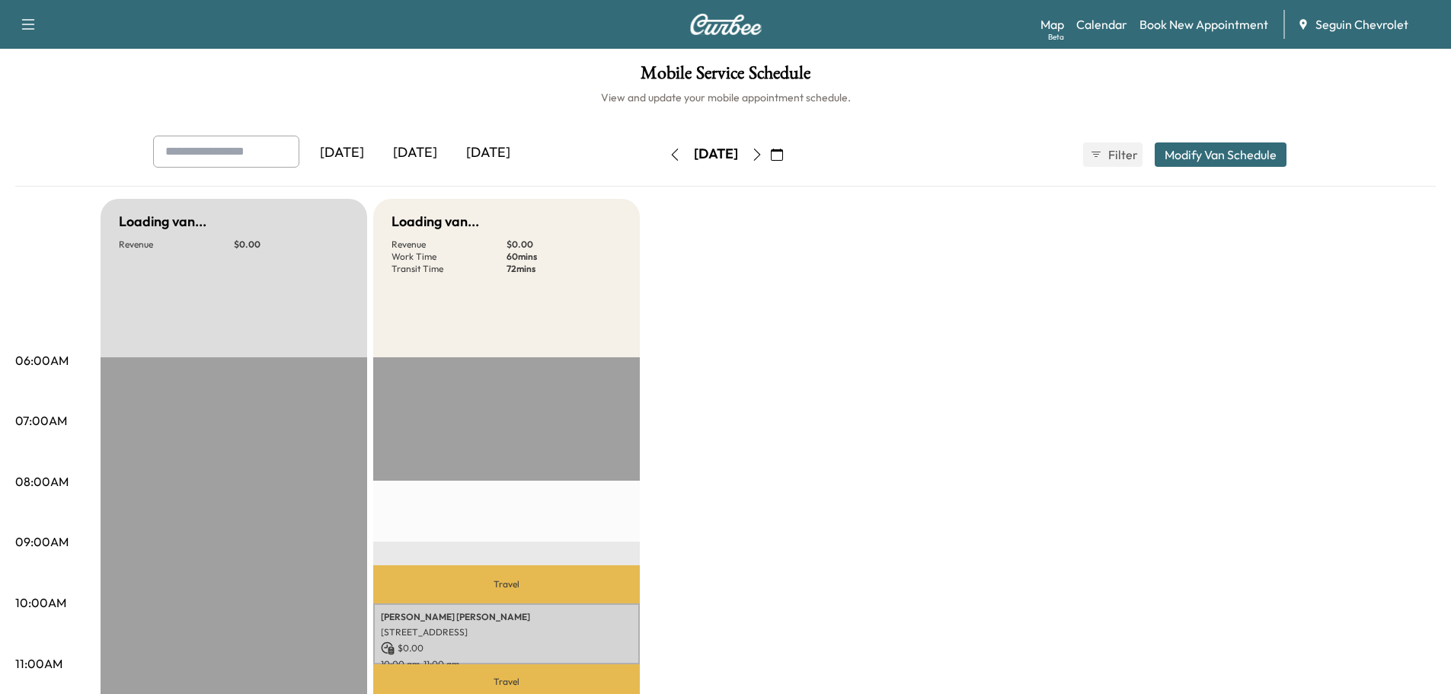
click at [669, 155] on icon "button" at bounding box center [675, 155] width 12 height 12
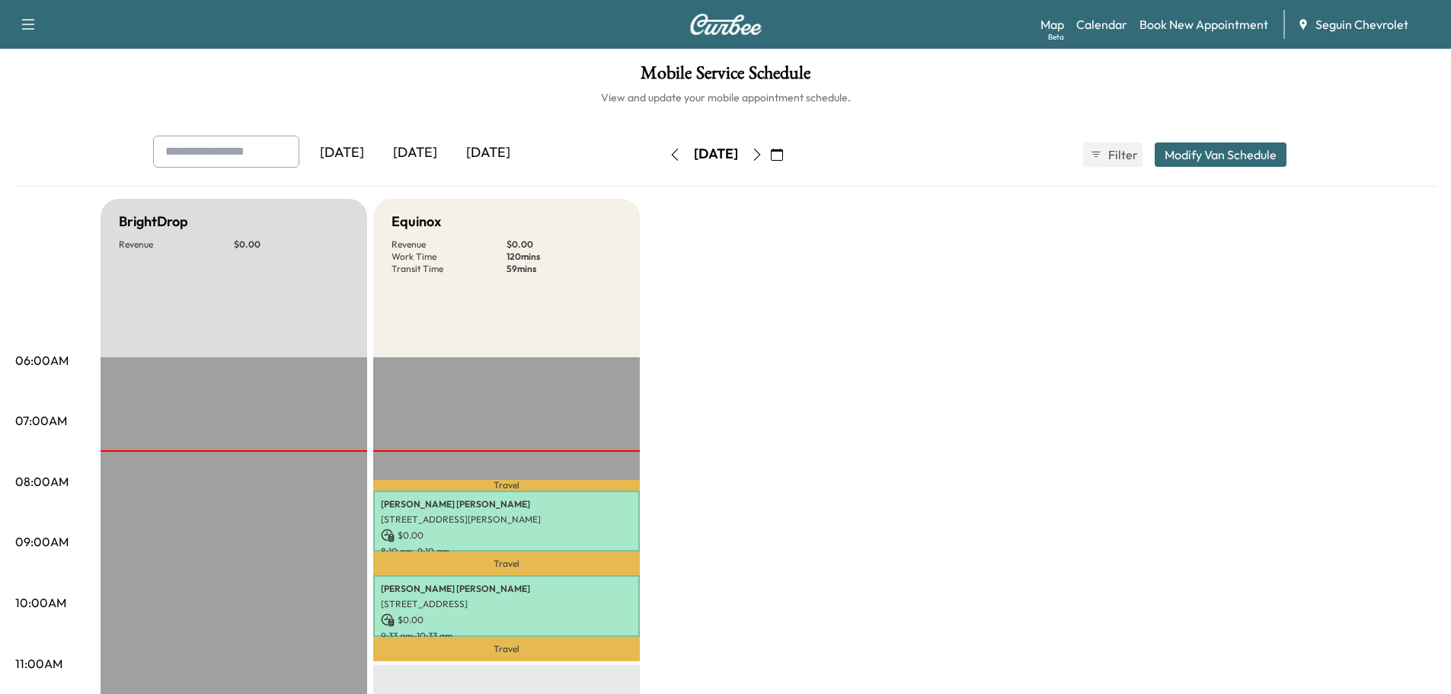
click at [662, 155] on button "button" at bounding box center [675, 154] width 26 height 24
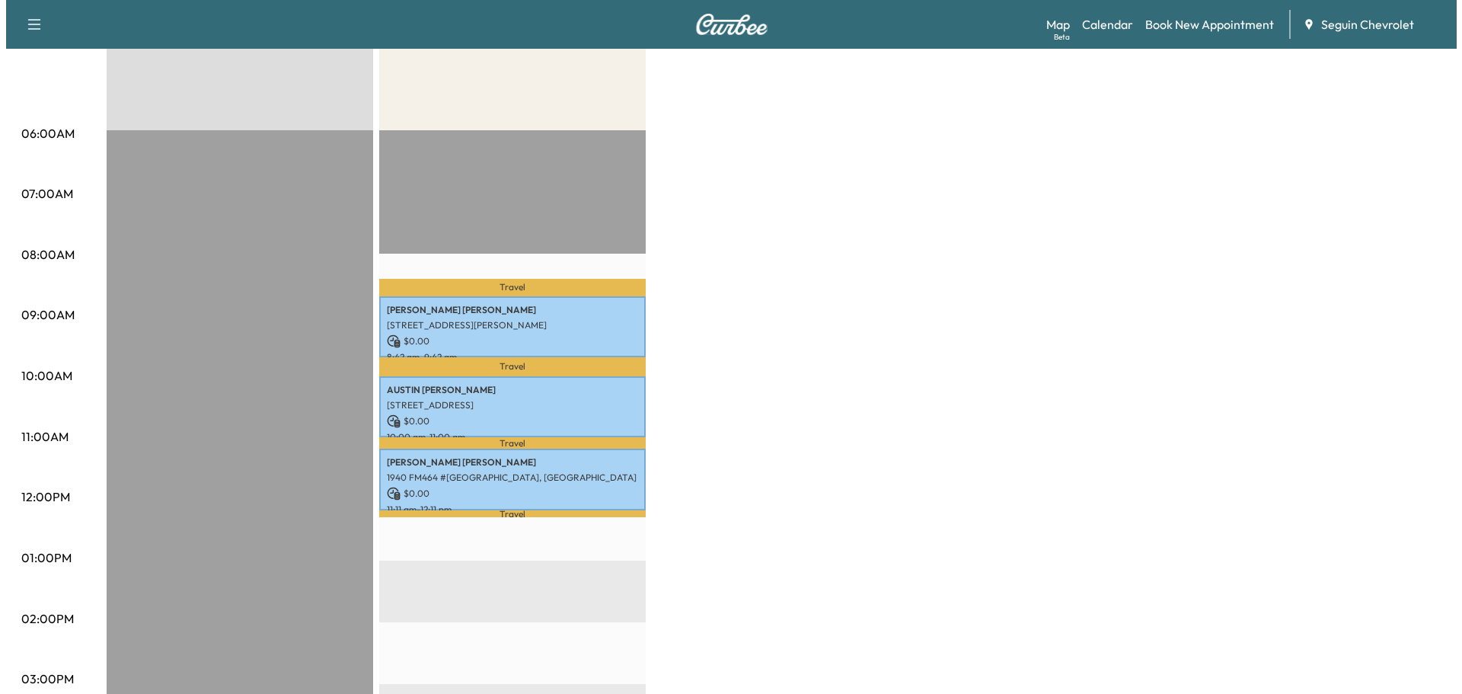
scroll to position [228, 0]
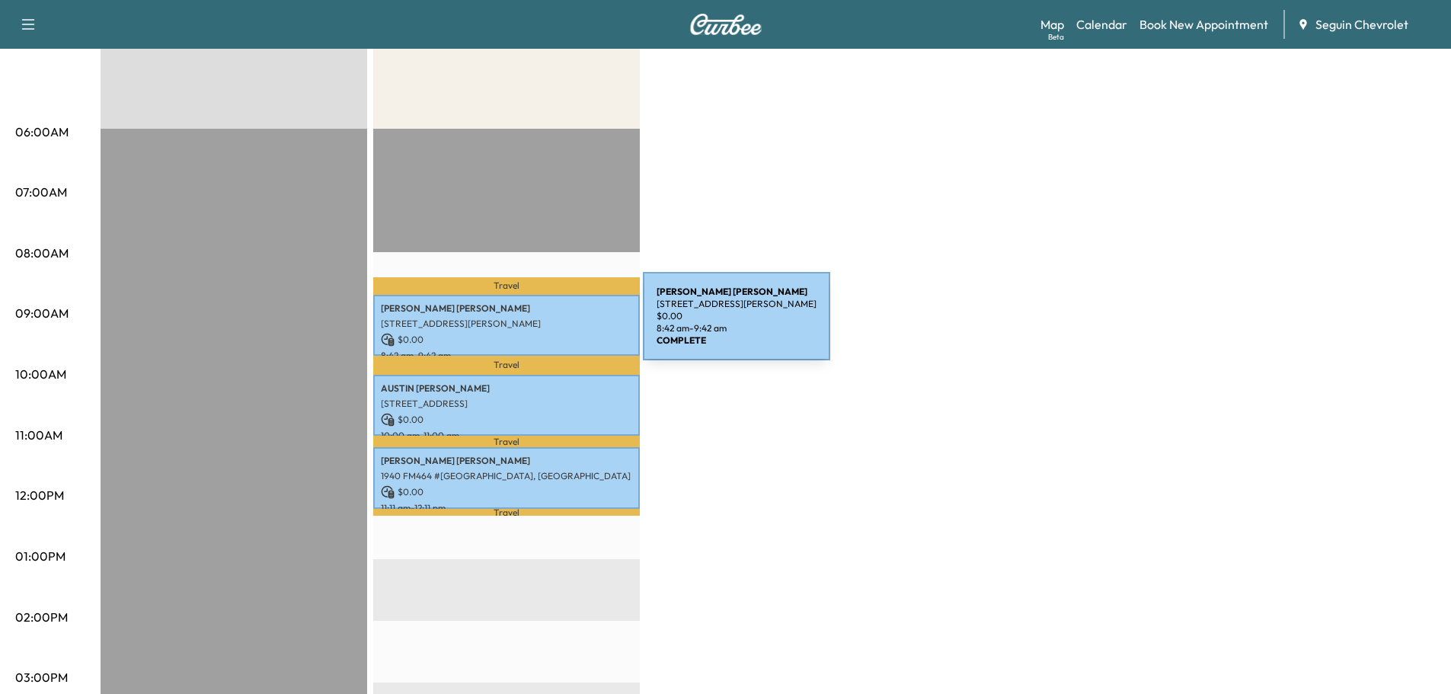
click at [529, 325] on p "[STREET_ADDRESS][PERSON_NAME]" at bounding box center [506, 324] width 251 height 12
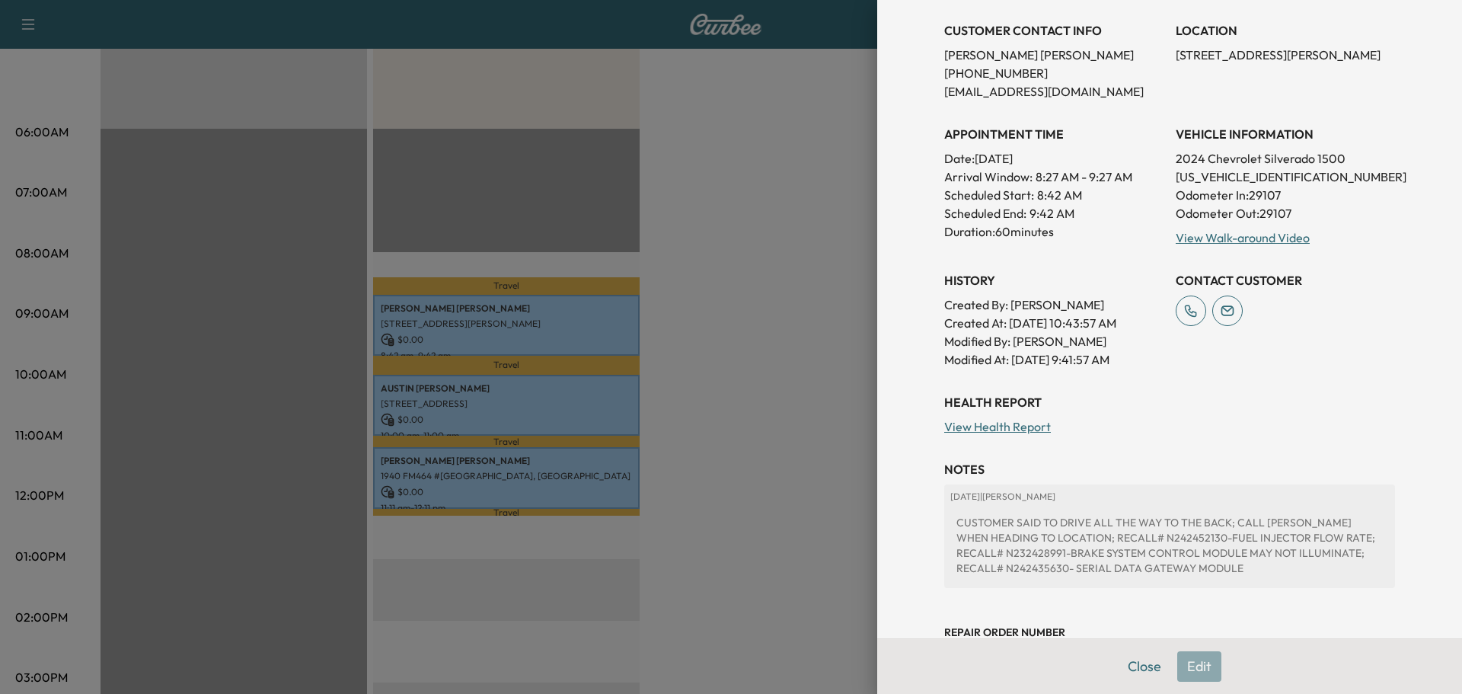
scroll to position [305, 0]
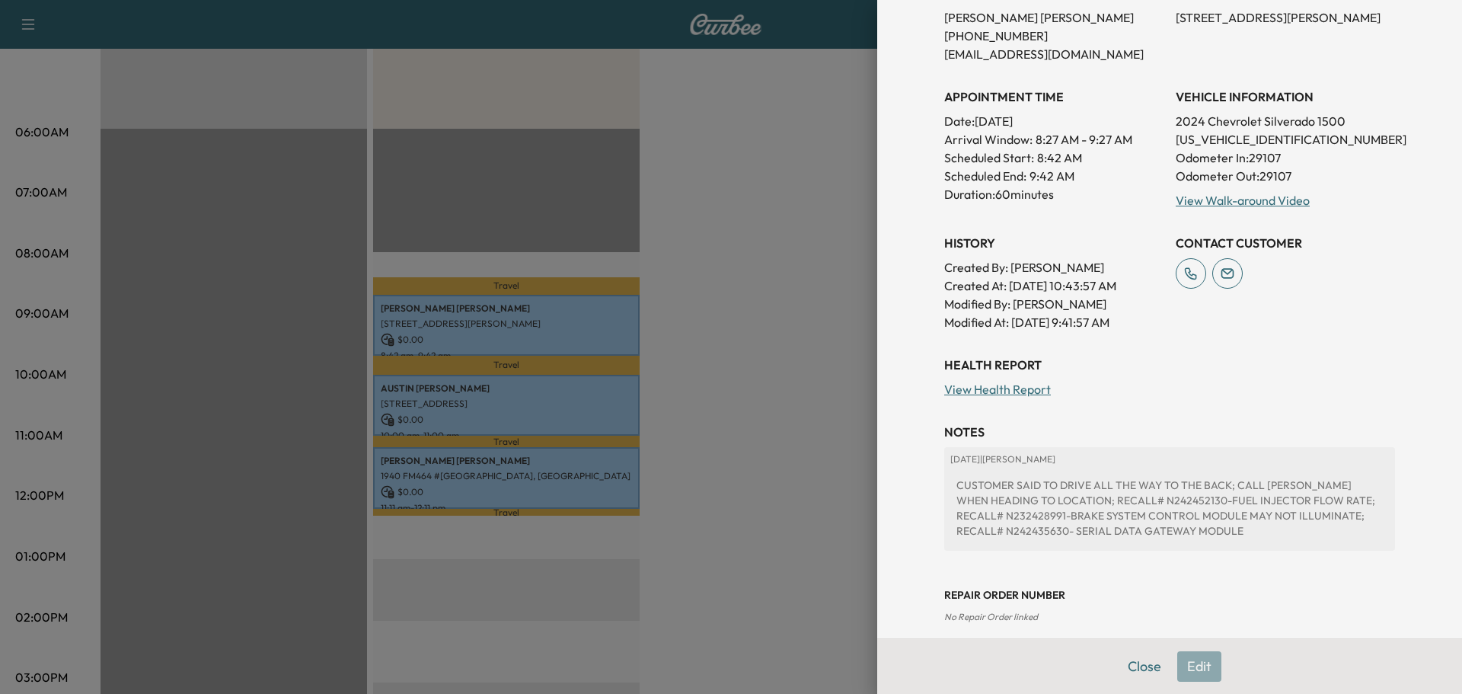
click at [517, 413] on div at bounding box center [731, 347] width 1462 height 694
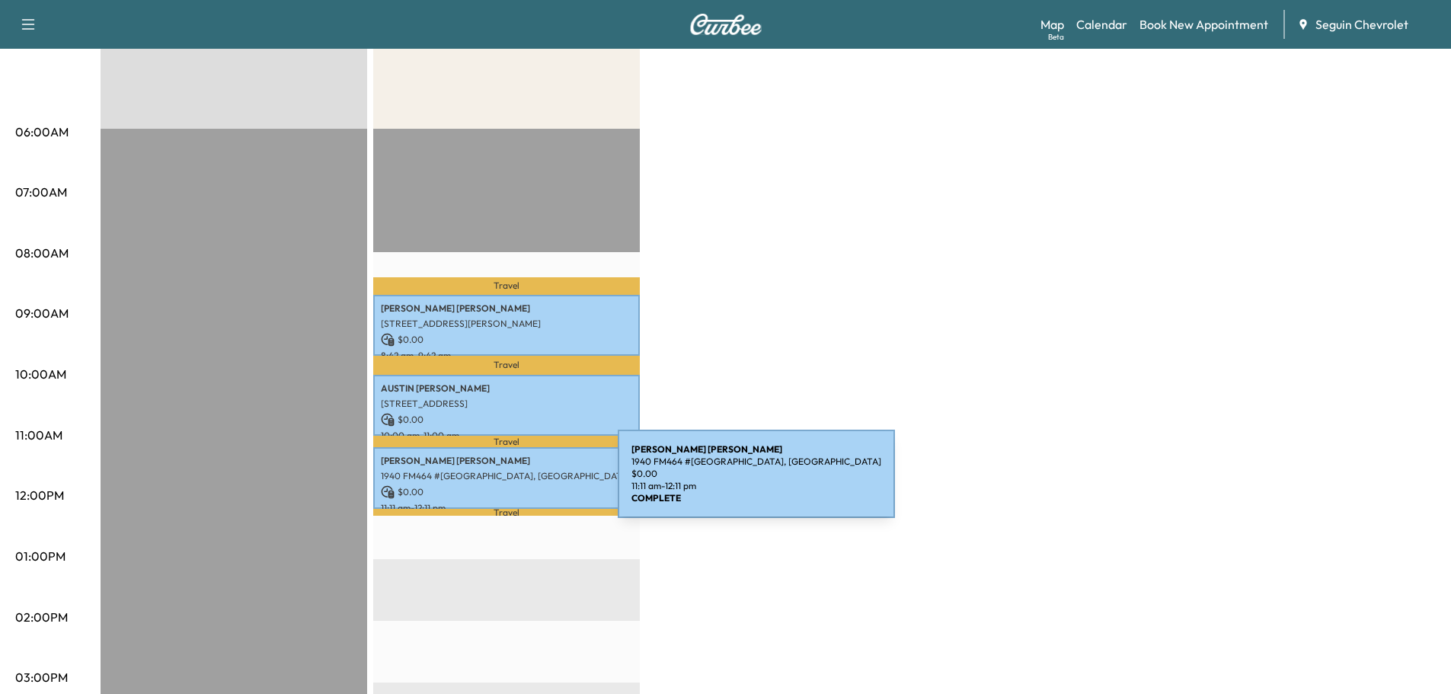
click at [503, 485] on p "$ 0.00" at bounding box center [506, 492] width 251 height 14
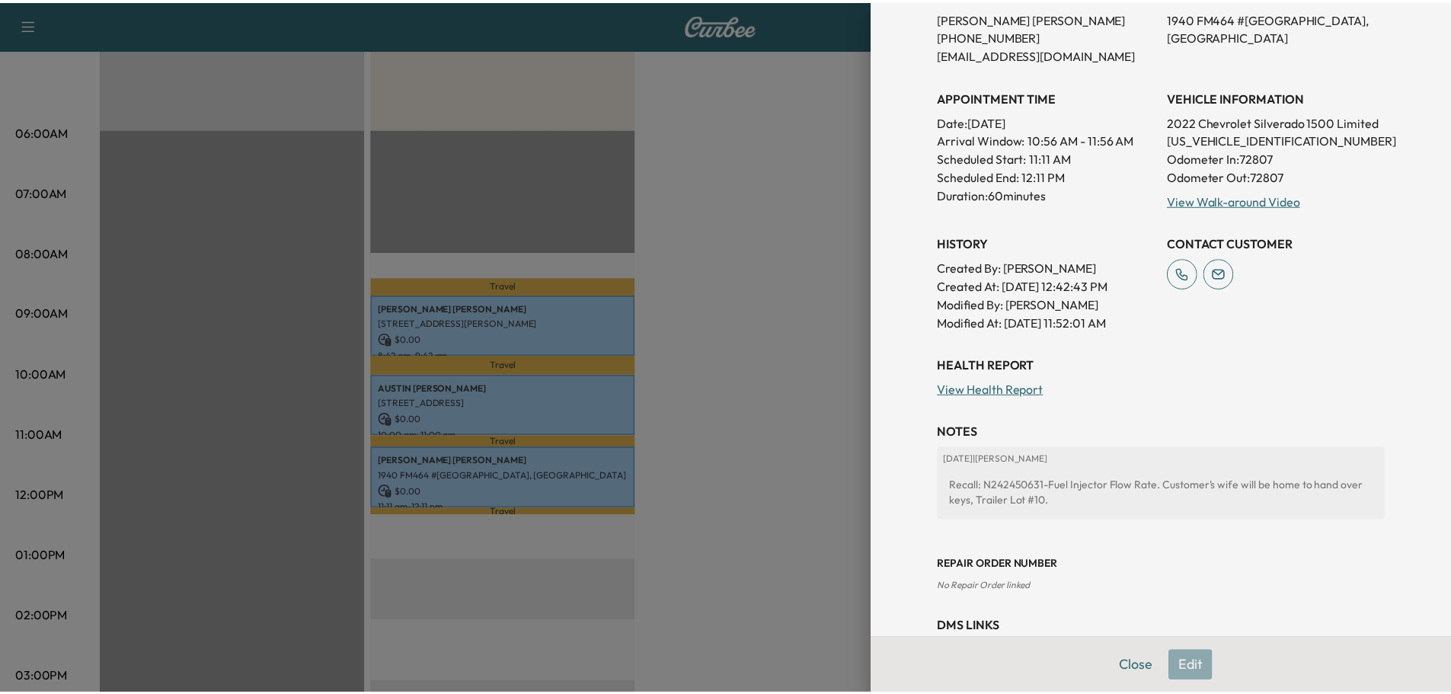
scroll to position [0, 0]
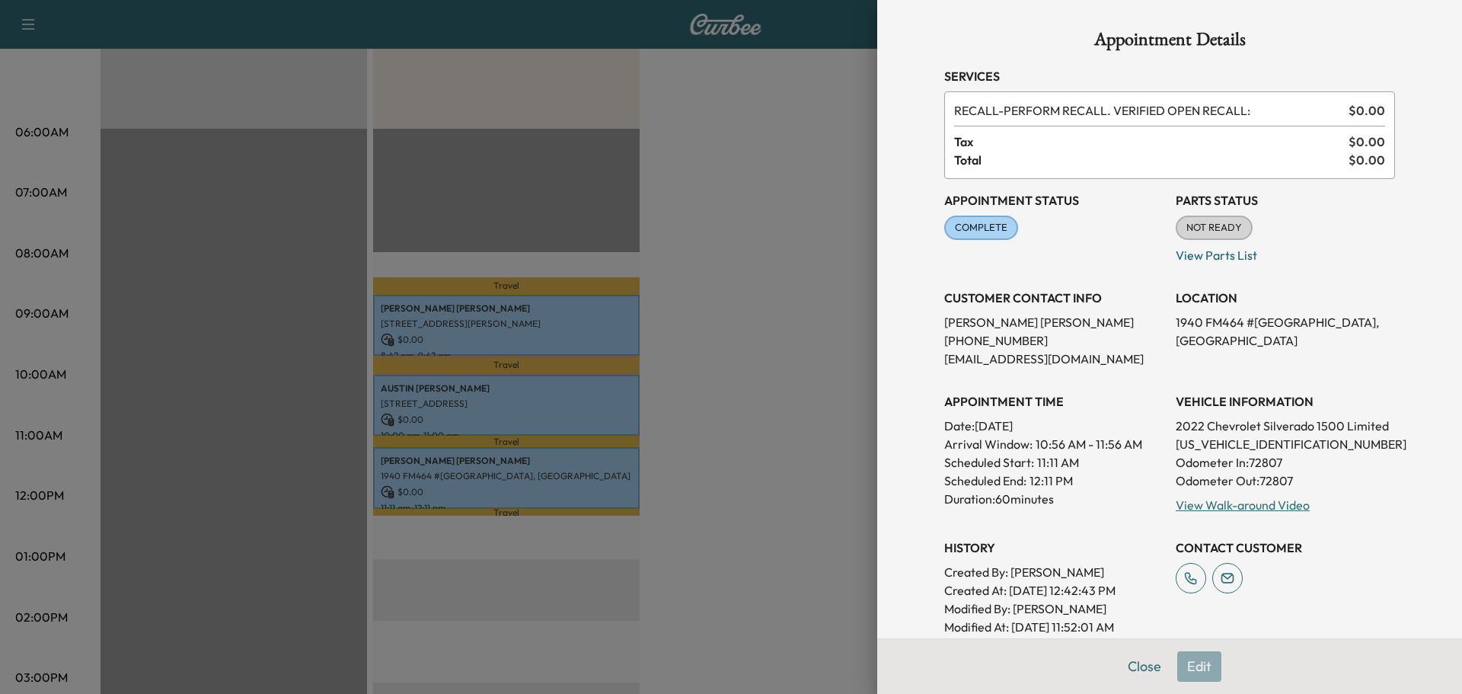
click at [766, 358] on div at bounding box center [731, 347] width 1462 height 694
